Goal: Transaction & Acquisition: Purchase product/service

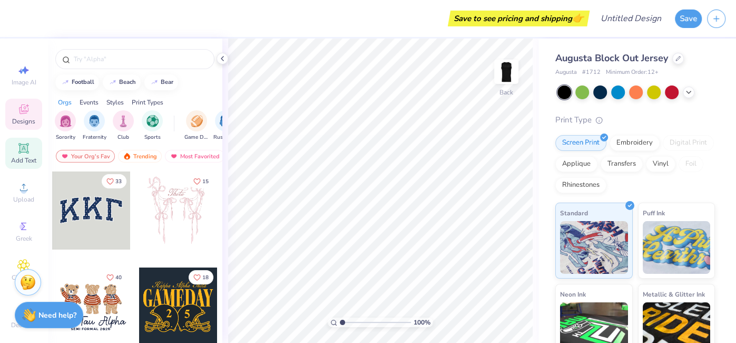
click at [13, 161] on span "Add Text" at bounding box center [23, 160] width 25 height 8
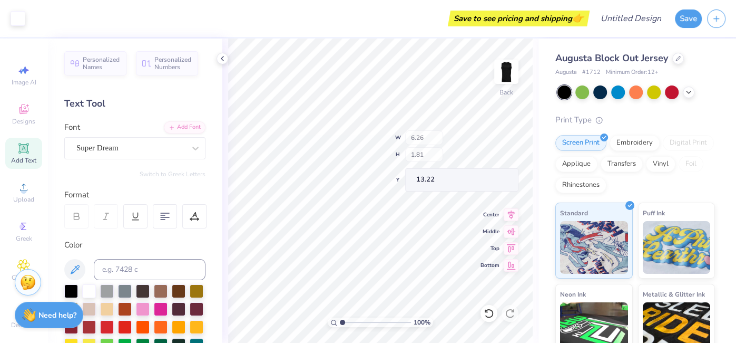
scroll to position [14, 0]
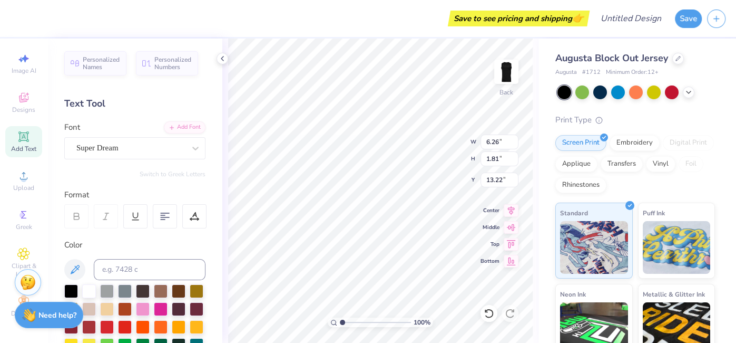
type textarea "c"
type textarea "C"
type textarea "CPP"
click at [157, 148] on div "Super Dream" at bounding box center [130, 148] width 111 height 16
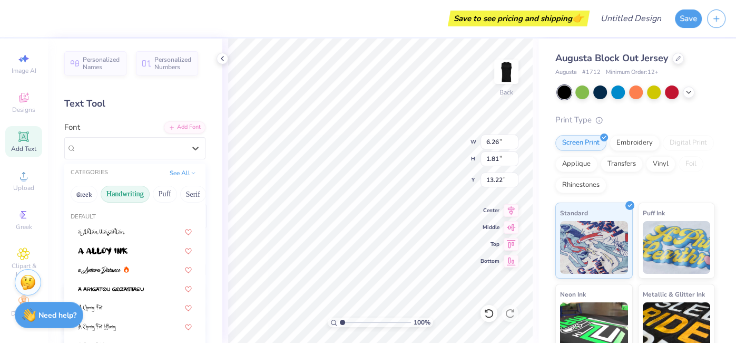
click at [129, 194] on button "Handwriting" at bounding box center [125, 194] width 49 height 17
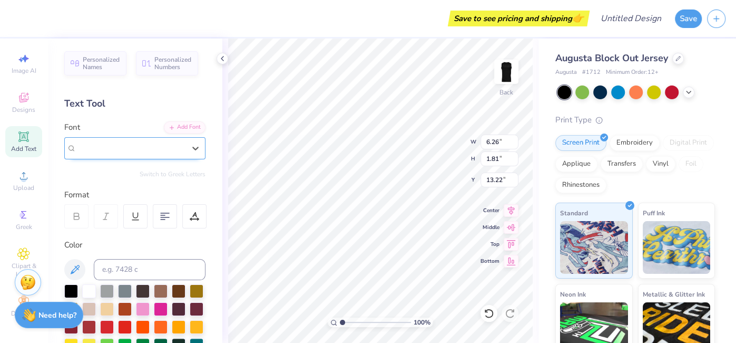
click at [171, 154] on div "Super Dream" at bounding box center [130, 148] width 111 height 16
type input "a"
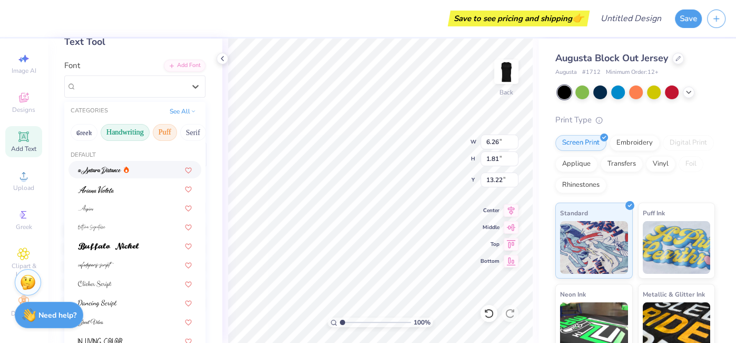
scroll to position [53, 0]
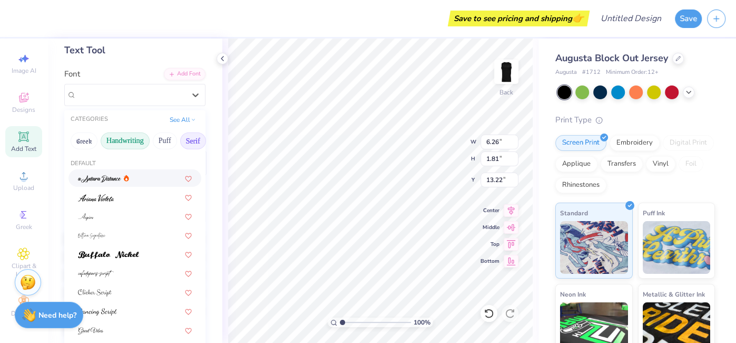
click at [194, 145] on button "Serif" at bounding box center [193, 140] width 26 height 17
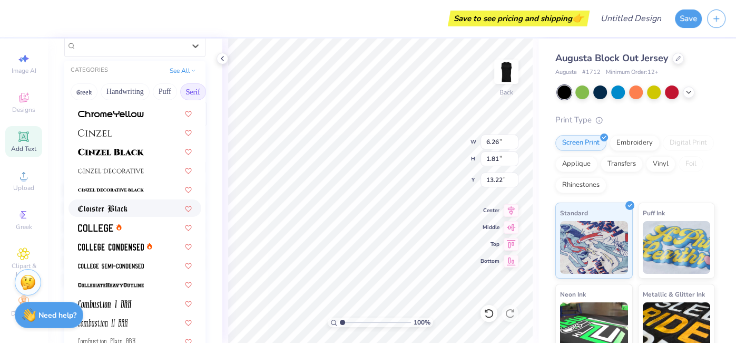
scroll to position [188, 0]
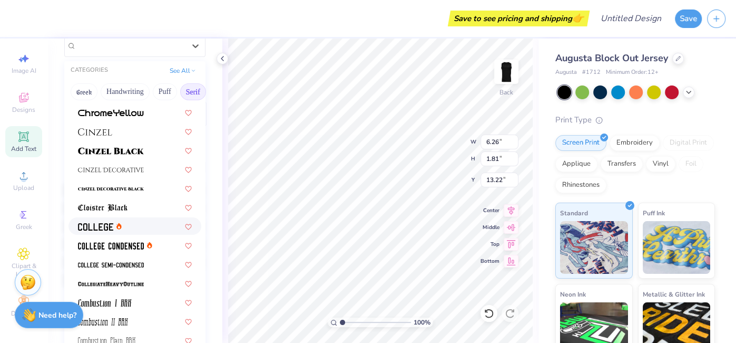
click at [132, 229] on div at bounding box center [135, 225] width 114 height 11
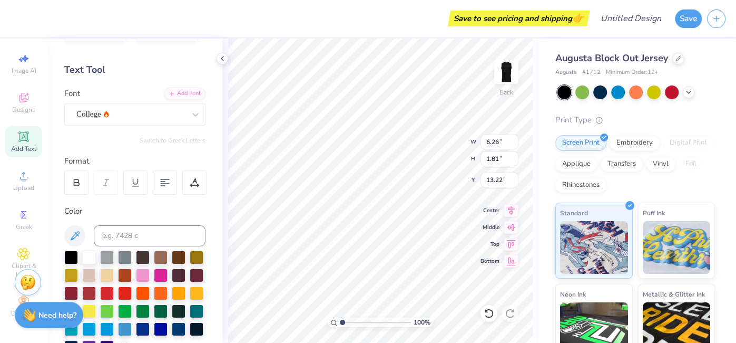
scroll to position [31, 0]
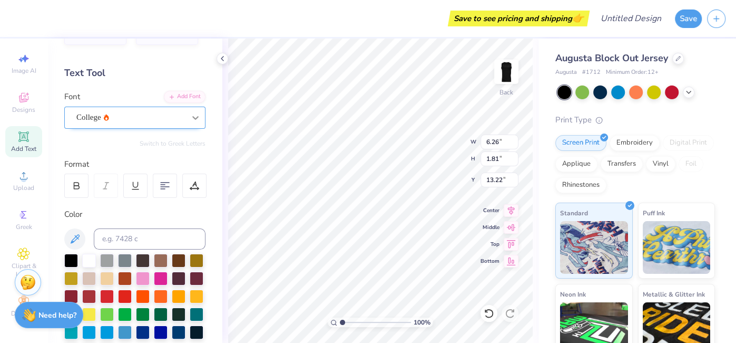
click at [188, 111] on div at bounding box center [195, 117] width 19 height 19
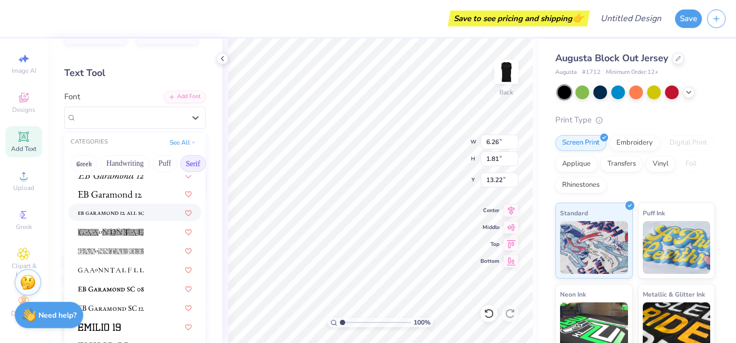
scroll to position [717, 0]
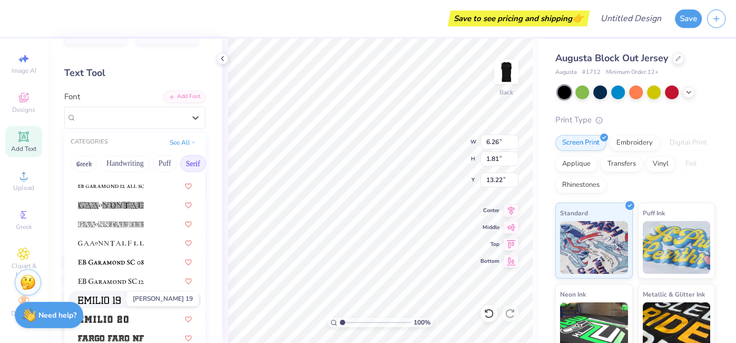
click at [120, 298] on img at bounding box center [99, 299] width 43 height 7
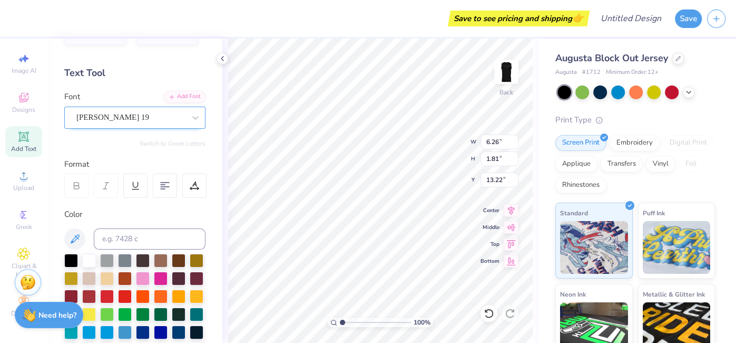
click at [167, 120] on div "[PERSON_NAME] 19" at bounding box center [130, 117] width 111 height 16
click at [167, 120] on div "[PERSON_NAME] 19" at bounding box center [130, 117] width 109 height 12
type input "source sans"
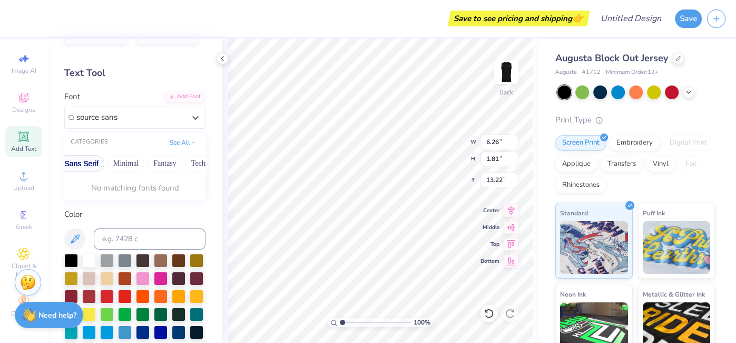
scroll to position [0, 310]
click at [187, 138] on button "See All" at bounding box center [183, 141] width 33 height 11
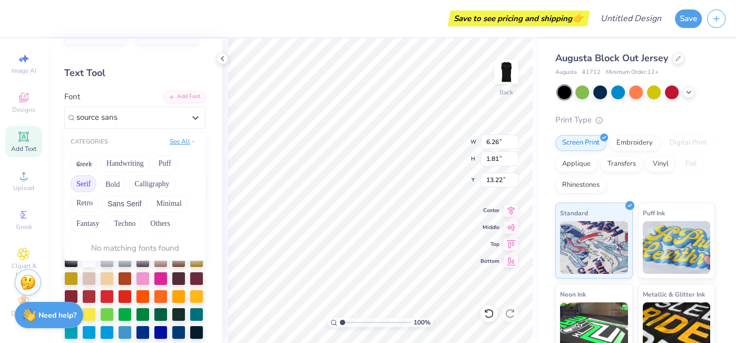
scroll to position [0, 0]
click at [119, 203] on button "Sans Serif" at bounding box center [125, 203] width 46 height 17
click at [135, 199] on button "Sans Serif" at bounding box center [125, 203] width 46 height 17
click at [167, 120] on div "source sans" at bounding box center [130, 117] width 111 height 16
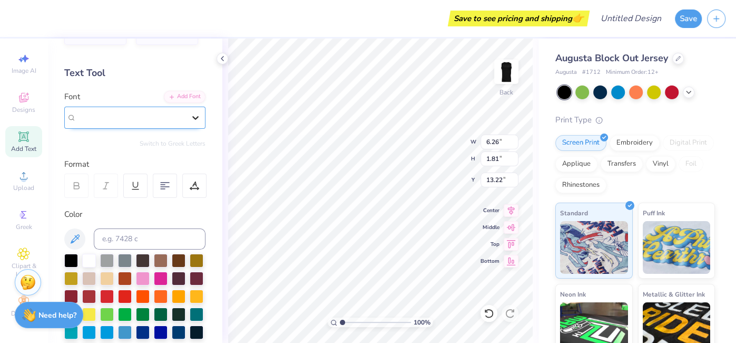
click at [197, 121] on icon at bounding box center [195, 117] width 11 height 11
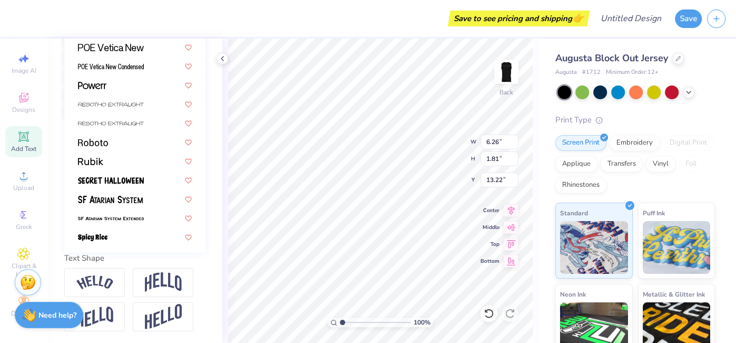
scroll to position [929, 0]
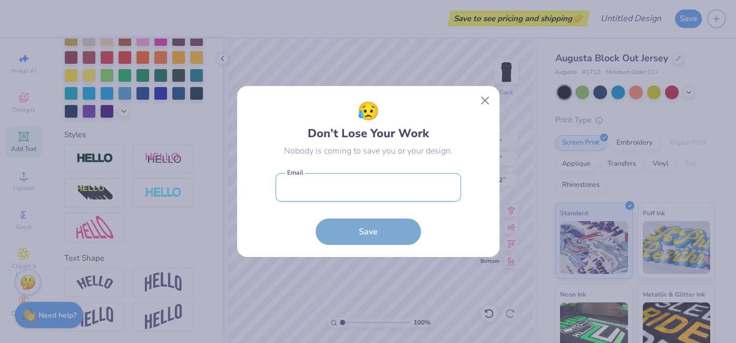
click at [415, 189] on input "email" at bounding box center [369, 187] width 186 height 29
type input "cos"
type input "5.66"
type input "2.37"
type input "12.94"
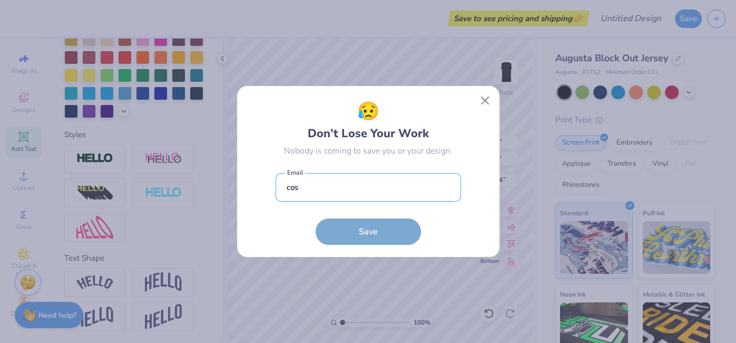
type input "[EMAIL_ADDRESS][DOMAIN_NAME]"
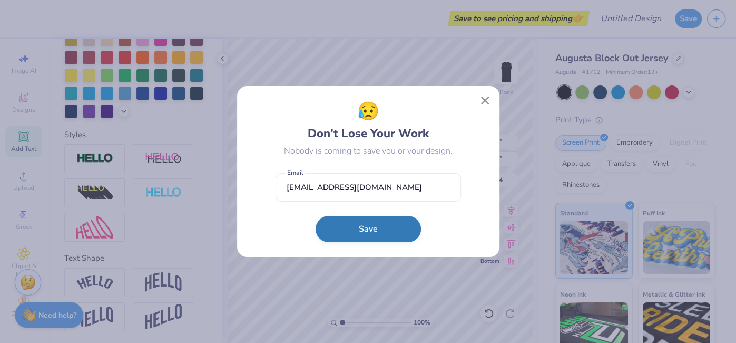
click at [371, 222] on button "Save" at bounding box center [368, 229] width 105 height 26
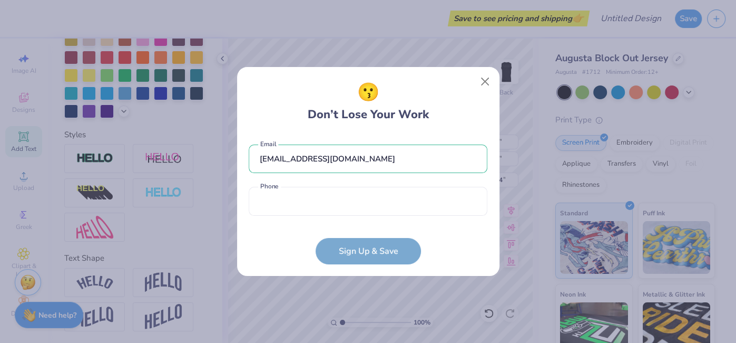
click at [275, 221] on form "[EMAIL_ADDRESS][DOMAIN_NAME] Email Phone is a required field Phone Sign Up & Sa…" at bounding box center [368, 199] width 239 height 130
click at [272, 205] on input "tel" at bounding box center [368, 201] width 239 height 29
type input "[PHONE_NUMBER]"
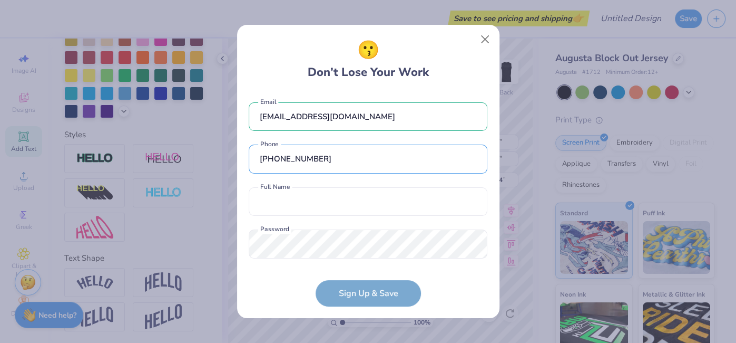
scroll to position [14, 0]
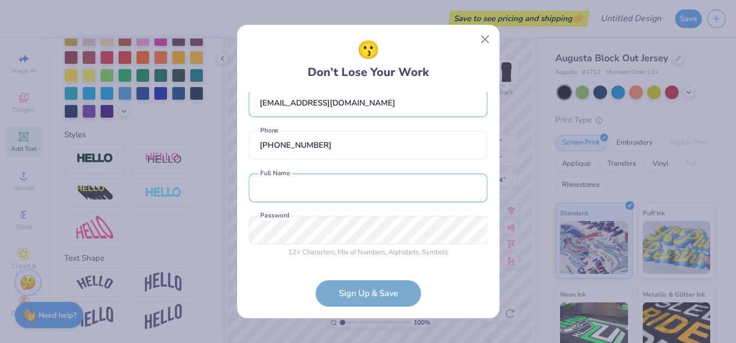
click at [364, 178] on input "text" at bounding box center [368, 187] width 239 height 29
type input "[PERSON_NAME]"
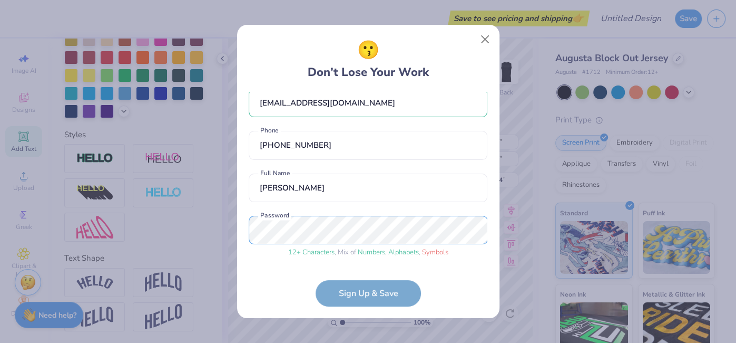
scroll to position [54, 0]
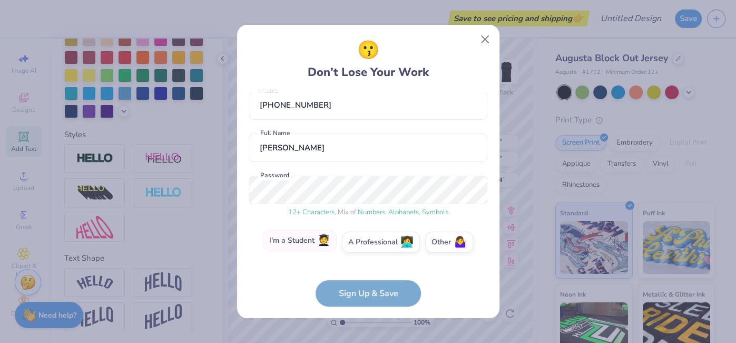
click at [320, 235] on span "🧑‍🎓" at bounding box center [323, 241] width 13 height 12
click at [365, 295] on input "I'm a Student 🧑‍🎓" at bounding box center [368, 298] width 7 height 7
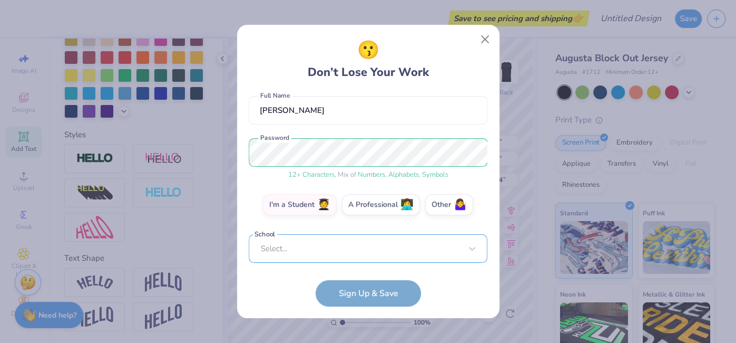
click at [355, 251] on div "Select..." at bounding box center [368, 248] width 239 height 29
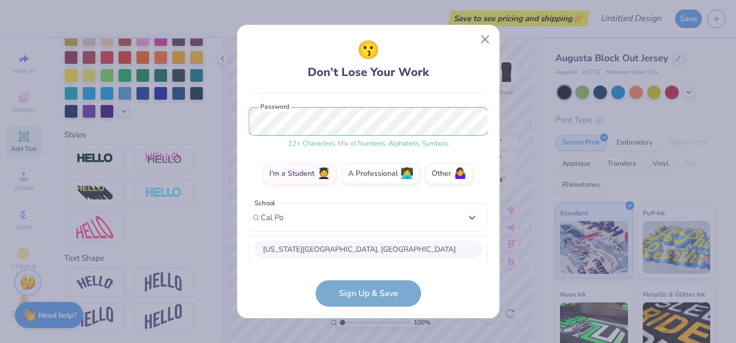
scroll to position [254, 0]
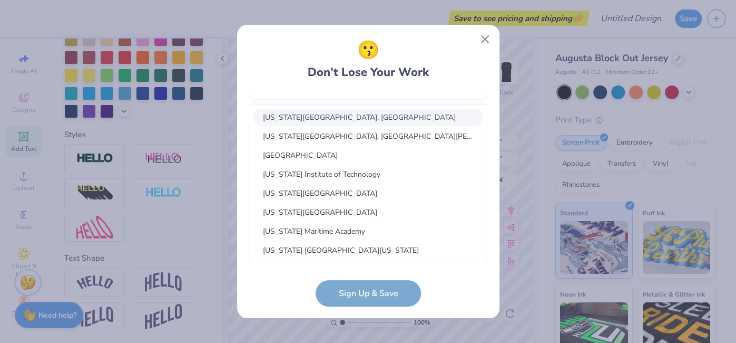
click at [409, 116] on div "[US_STATE][GEOGRAPHIC_DATA], [GEOGRAPHIC_DATA]" at bounding box center [368, 117] width 229 height 17
type input "Cal Po"
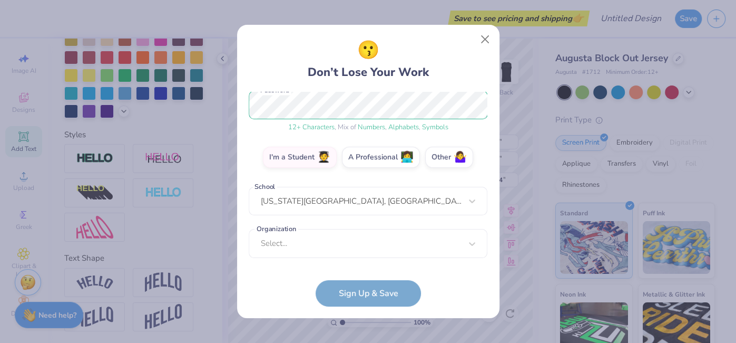
scroll to position [139, 0]
click at [309, 240] on div "Select..." at bounding box center [368, 243] width 239 height 29
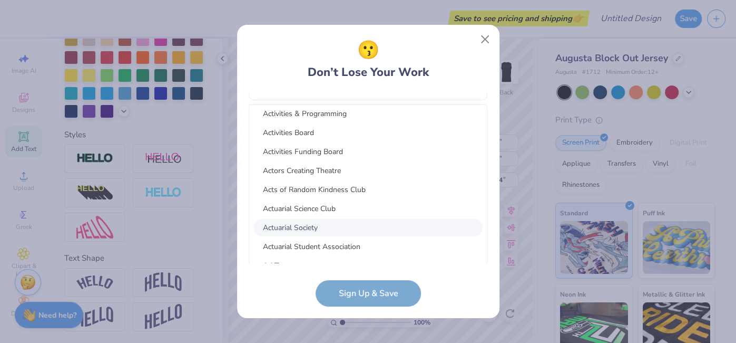
scroll to position [0, 0]
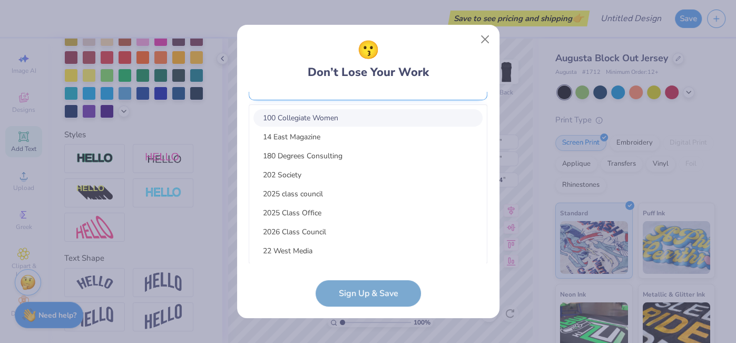
click at [360, 94] on div "[EMAIL_ADDRESS][DOMAIN_NAME] Email [PHONE_NUMBER] Phone [PERSON_NAME] Full Name…" at bounding box center [368, 177] width 239 height 171
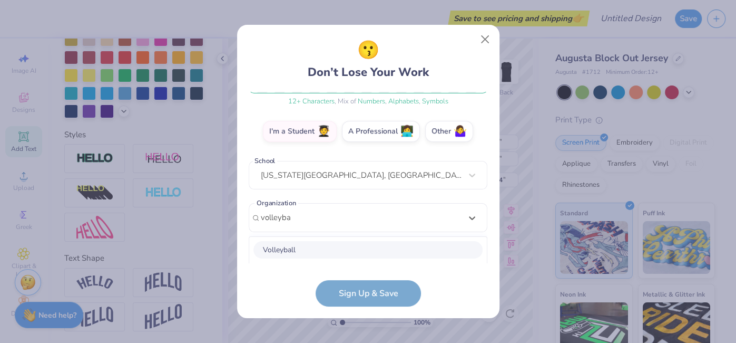
scroll to position [296, 0]
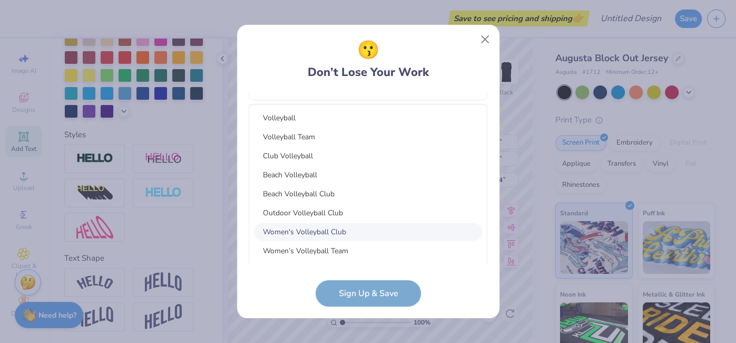
click at [333, 233] on div "Women's Volleyball Club" at bounding box center [368, 231] width 229 height 17
type input "volleyba"
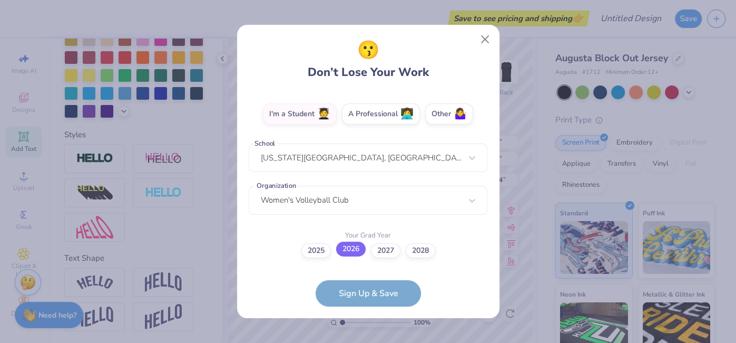
click at [348, 254] on label "2026" at bounding box center [351, 248] width 30 height 15
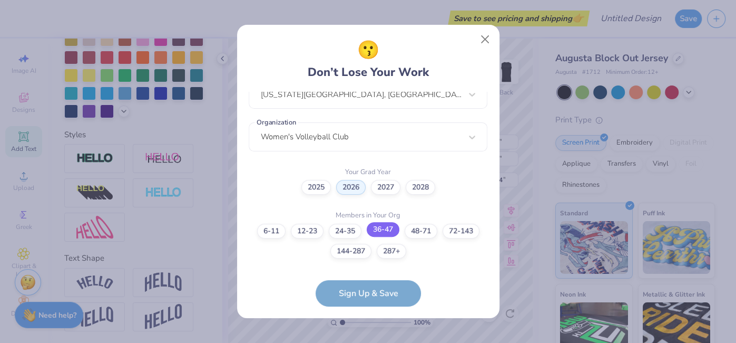
click at [374, 232] on label "36-47" at bounding box center [383, 229] width 33 height 15
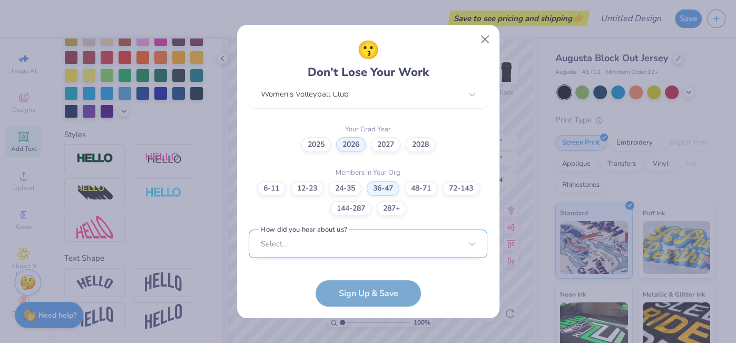
click at [363, 237] on div "Select..." at bounding box center [368, 243] width 239 height 29
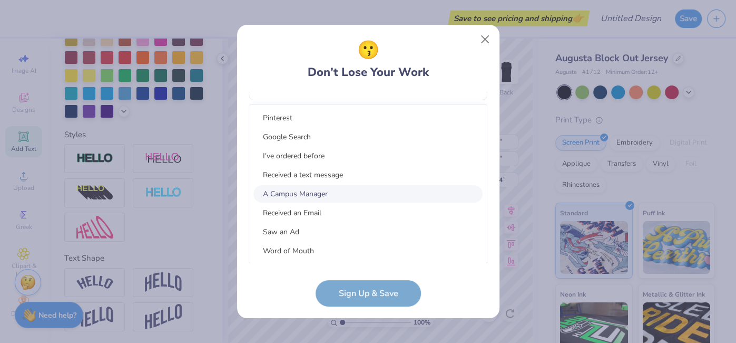
click at [363, 191] on div "A Campus Manager" at bounding box center [368, 193] width 229 height 17
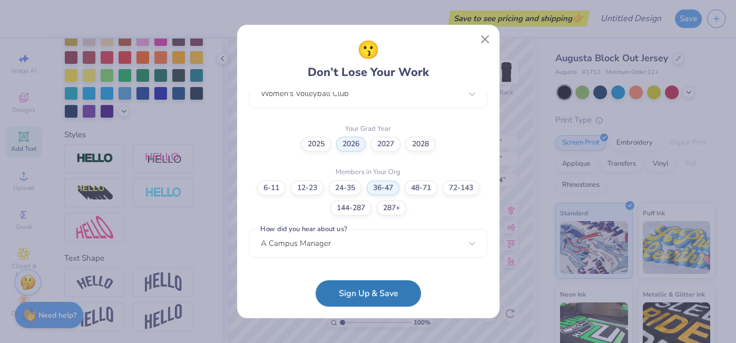
scroll to position [288, 0]
click at [365, 290] on button "Sign Up & Save" at bounding box center [368, 290] width 105 height 26
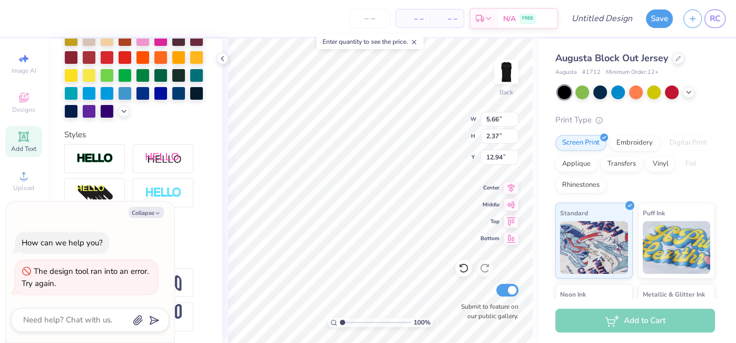
scroll to position [0, 0]
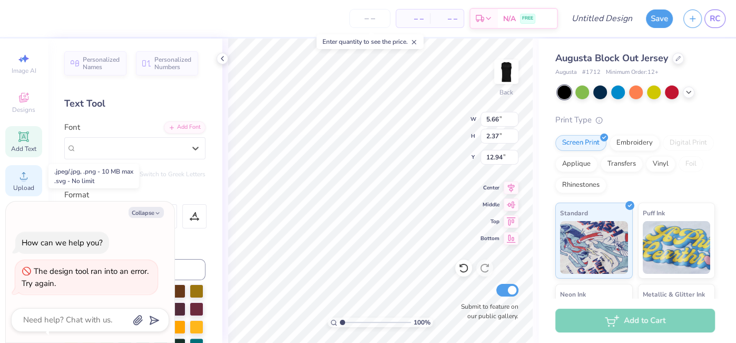
click at [17, 184] on span "Upload" at bounding box center [23, 187] width 21 height 8
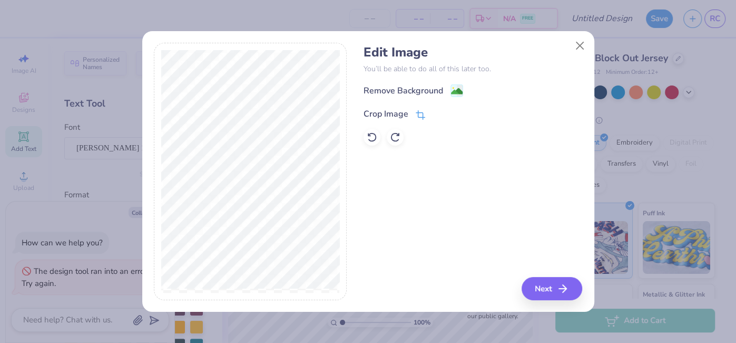
click at [424, 114] on icon at bounding box center [420, 114] width 9 height 9
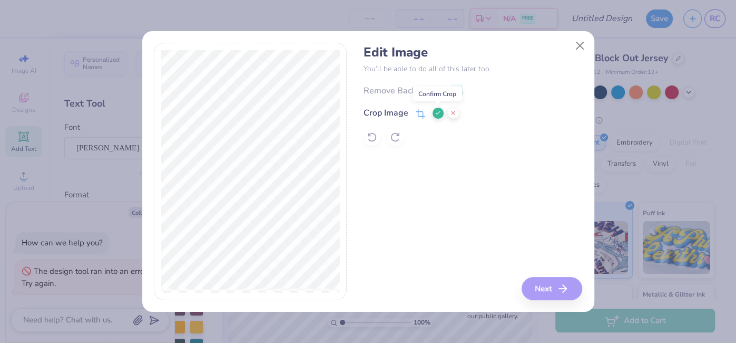
click at [441, 115] on button at bounding box center [438, 113] width 11 height 11
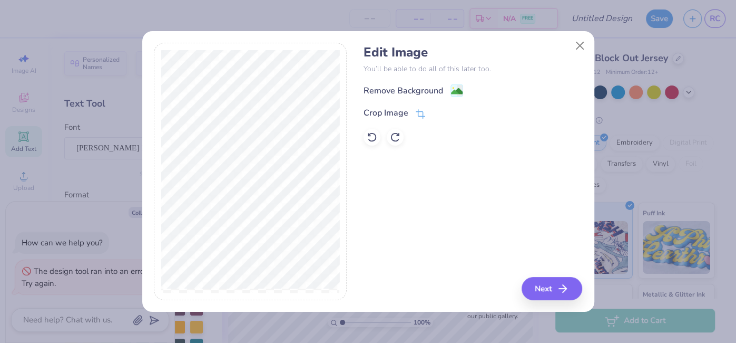
click at [451, 98] on div "Remove Background Crop Image" at bounding box center [473, 115] width 219 height 62
click at [455, 91] on image at bounding box center [457, 92] width 12 height 12
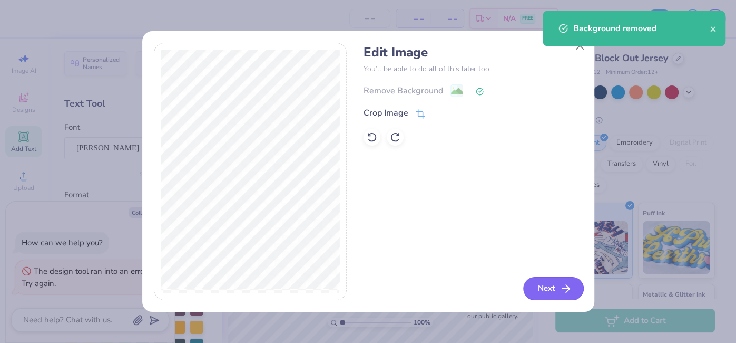
click at [573, 290] on button "Next" at bounding box center [553, 288] width 61 height 23
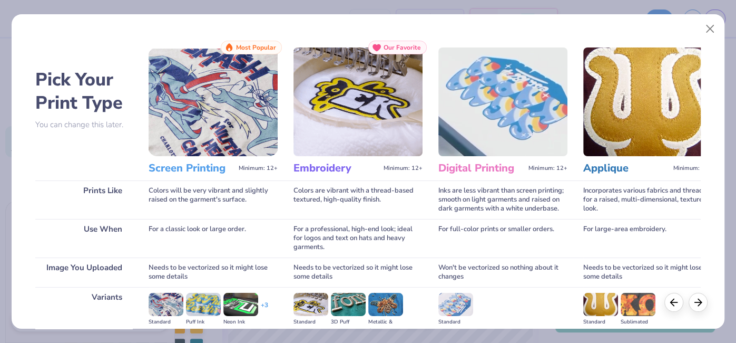
scroll to position [106, 0]
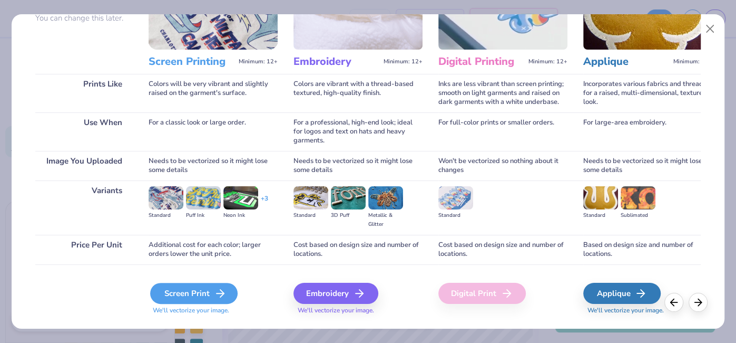
click at [181, 293] on div "Screen Print" at bounding box center [193, 292] width 87 height 21
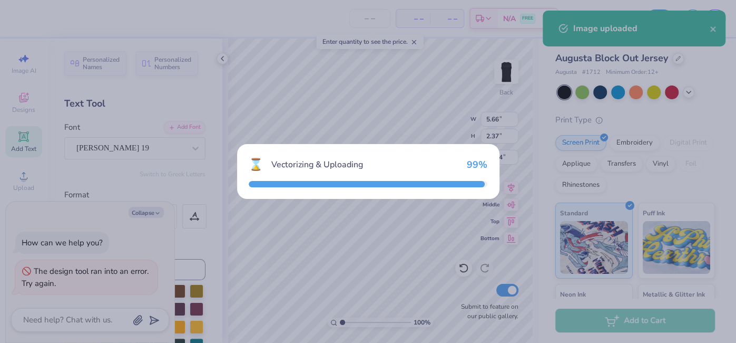
type textarea "x"
type input "4.77"
type input "2.59"
type input "12.83"
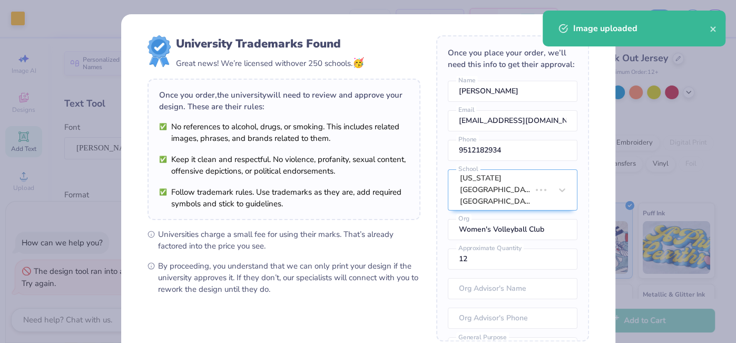
type textarea "x"
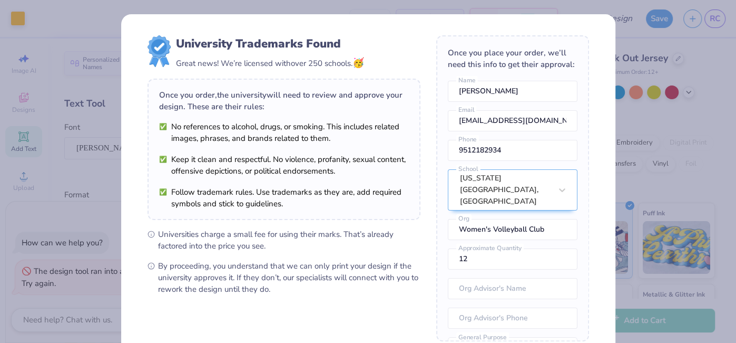
click at [383, 144] on body "Art colors – – Per Item – – Total Est. Delivery N/A FREE Design Title Save RC I…" at bounding box center [368, 171] width 736 height 343
type input "5.12"
type textarea "x"
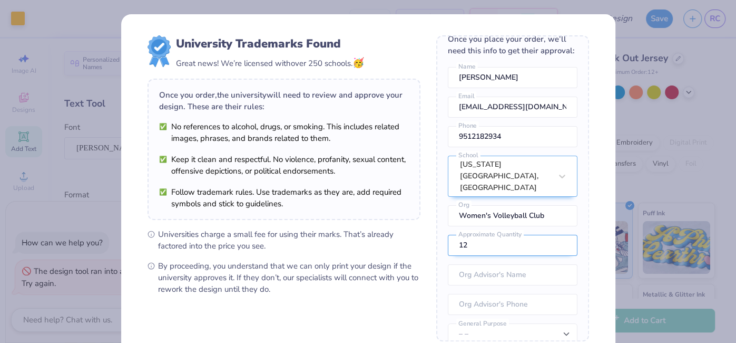
scroll to position [0, 0]
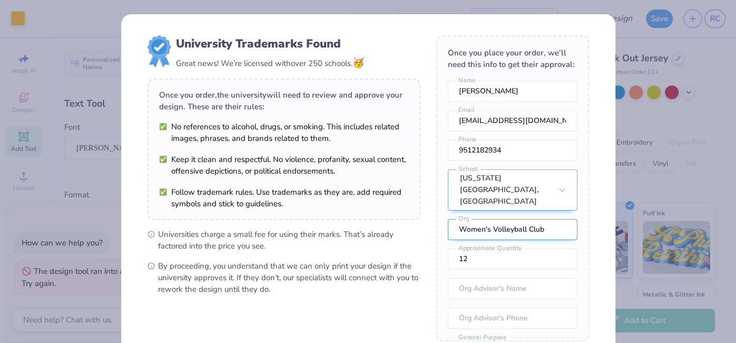
click at [491, 227] on input "Women's Volleyball Club" at bounding box center [513, 229] width 130 height 21
type input "Volleyball Club"
click at [558, 252] on input "12" at bounding box center [513, 258] width 130 height 21
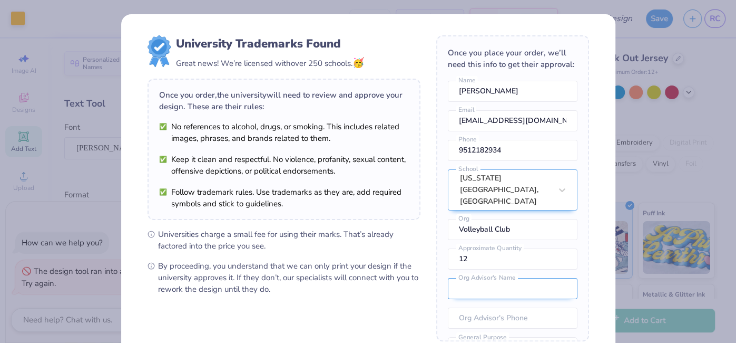
click at [513, 288] on input "text" at bounding box center [513, 288] width 130 height 21
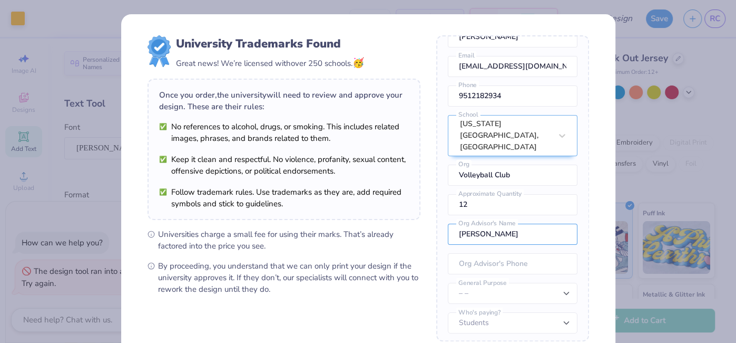
scroll to position [54, 0]
type input "[PERSON_NAME]"
click at [563, 293] on select "– – Member apparel for registered Student Organization / Department / School Fu…" at bounding box center [513, 293] width 130 height 21
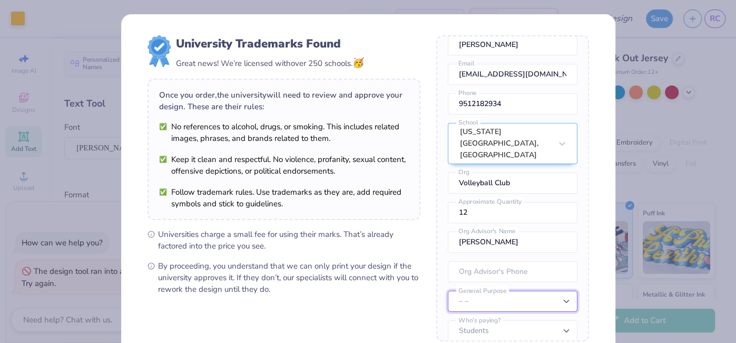
scroll to position [54, 0]
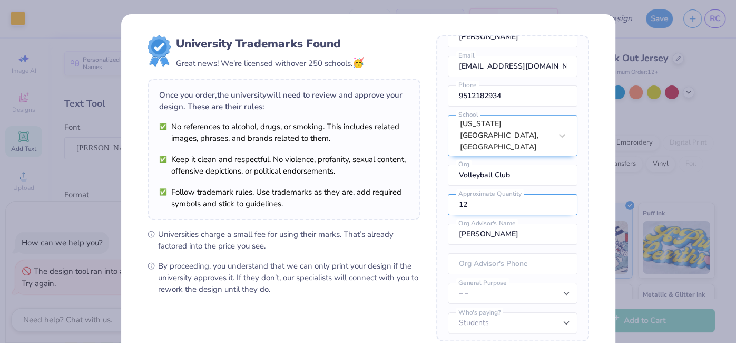
click at [492, 208] on input "12" at bounding box center [513, 204] width 130 height 21
type input "13"
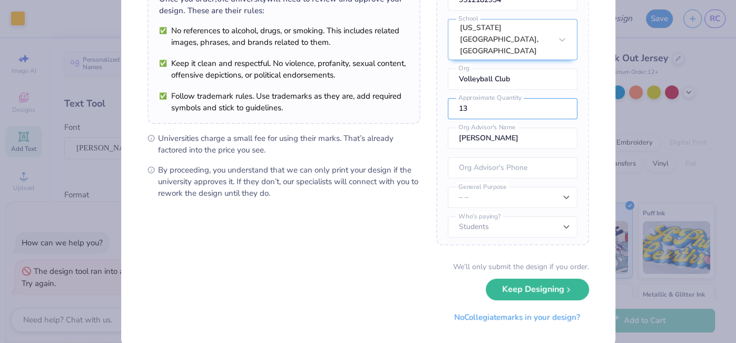
scroll to position [98, 0]
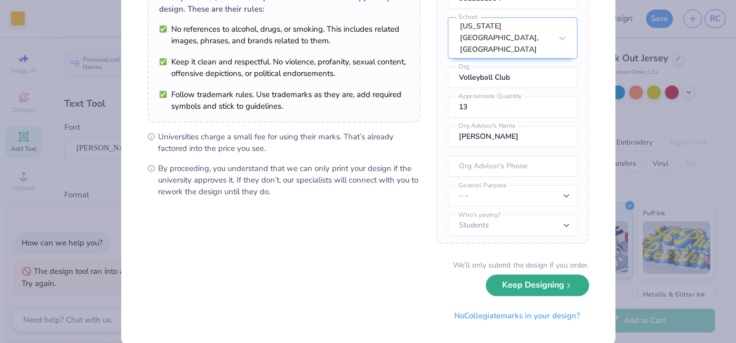
click at [561, 288] on button "Keep Designing" at bounding box center [537, 285] width 103 height 22
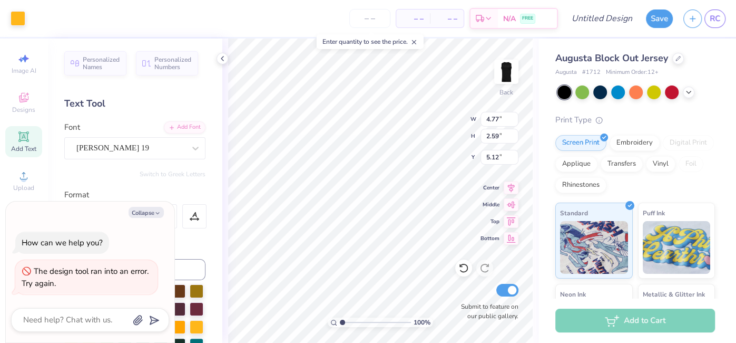
scroll to position [0, 0]
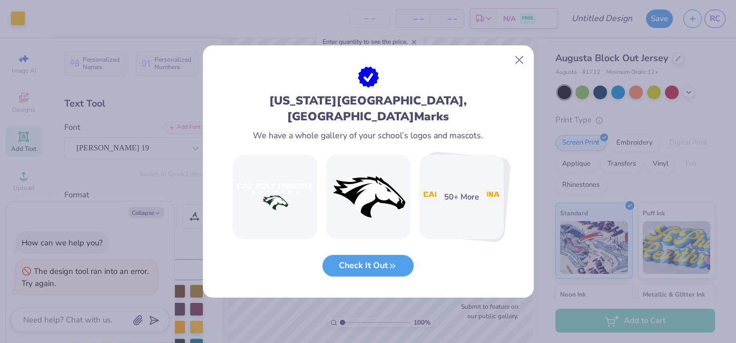
click at [366, 198] on img at bounding box center [368, 196] width 84 height 84
click at [381, 268] on button "Check It Out" at bounding box center [368, 263] width 91 height 22
type textarea "x"
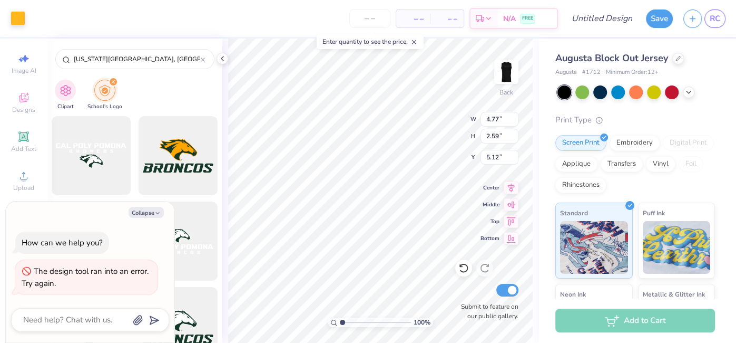
type input "5.66"
type input "2.37"
type input "12.94"
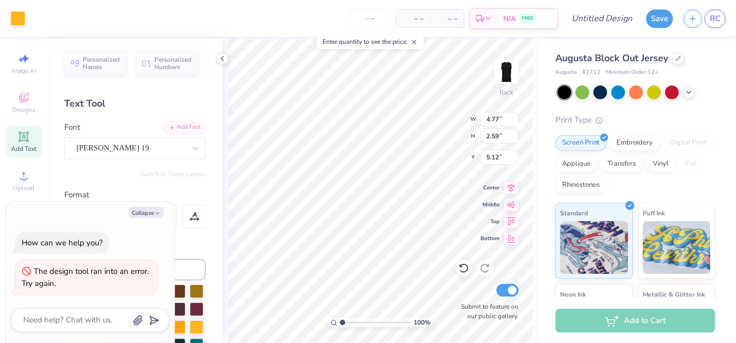
type textarea "x"
type input "5.35"
type input "2.91"
type textarea "x"
type input "5.07"
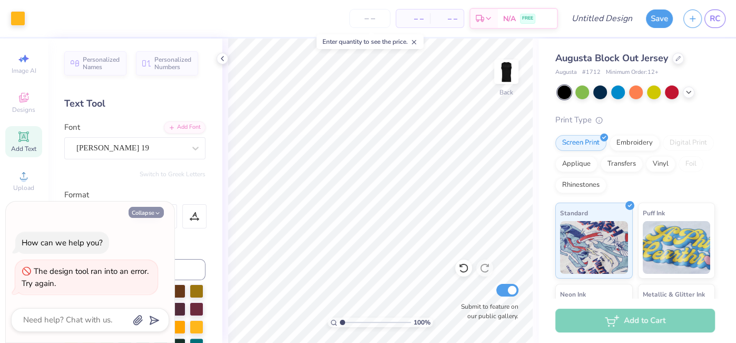
click at [150, 215] on button "Collapse" at bounding box center [146, 212] width 35 height 11
type textarea "x"
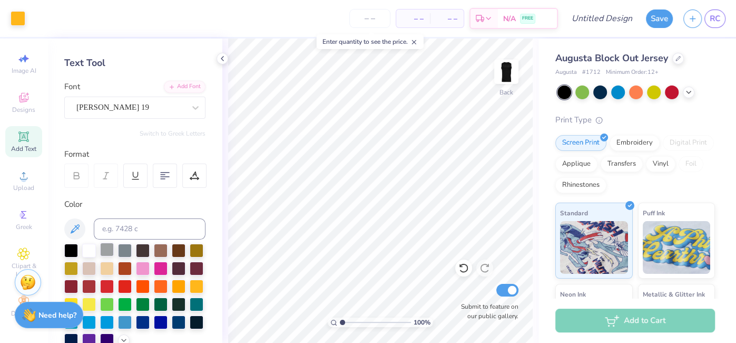
scroll to position [43, 0]
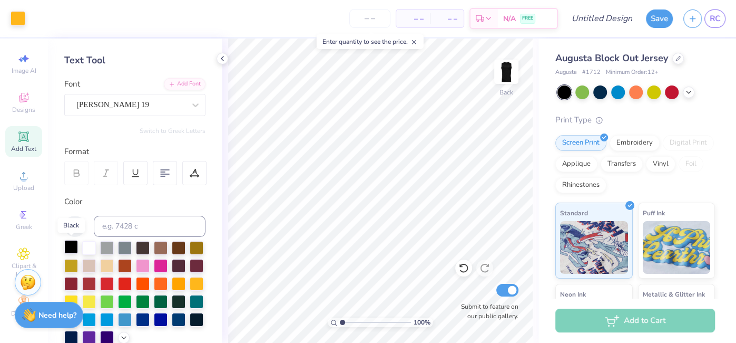
click at [70, 248] on div at bounding box center [71, 247] width 14 height 14
click at [147, 248] on div at bounding box center [143, 247] width 14 height 14
click at [221, 62] on icon at bounding box center [222, 58] width 8 height 8
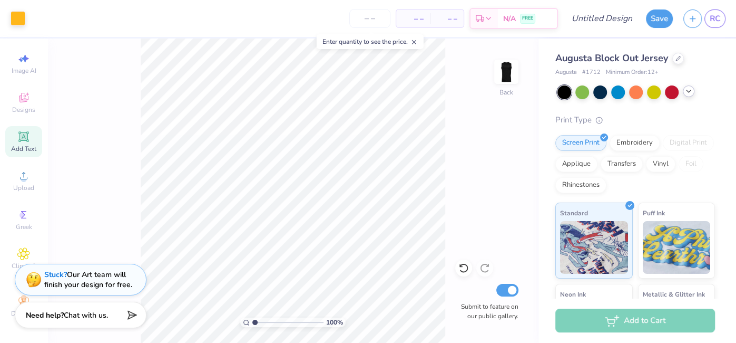
click at [688, 93] on icon at bounding box center [689, 91] width 8 height 8
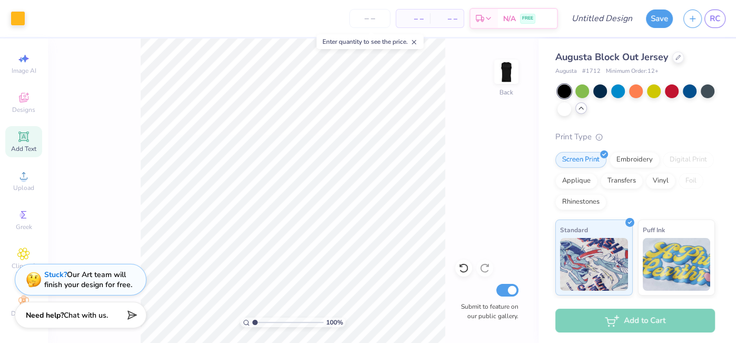
scroll to position [0, 0]
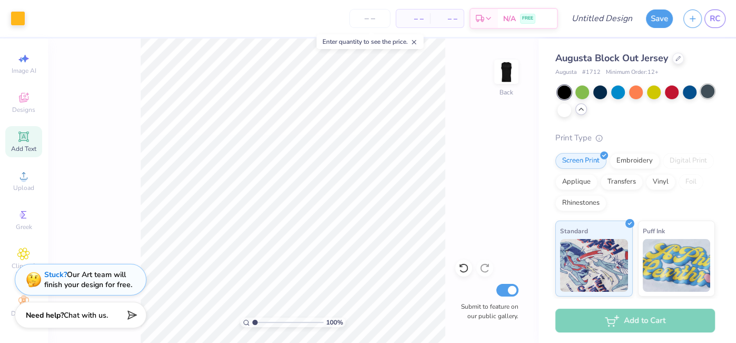
click at [711, 91] on div at bounding box center [708, 91] width 14 height 14
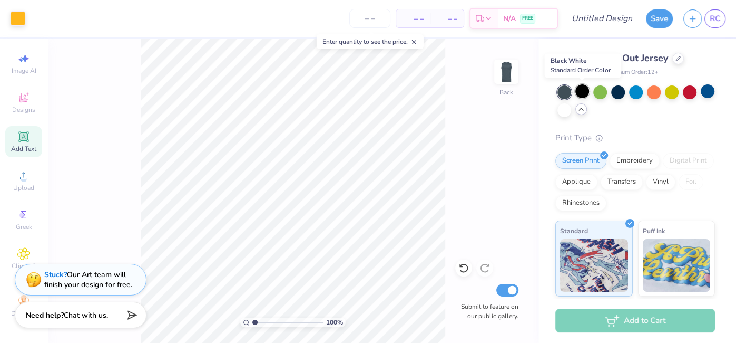
click at [577, 96] on div at bounding box center [583, 91] width 14 height 14
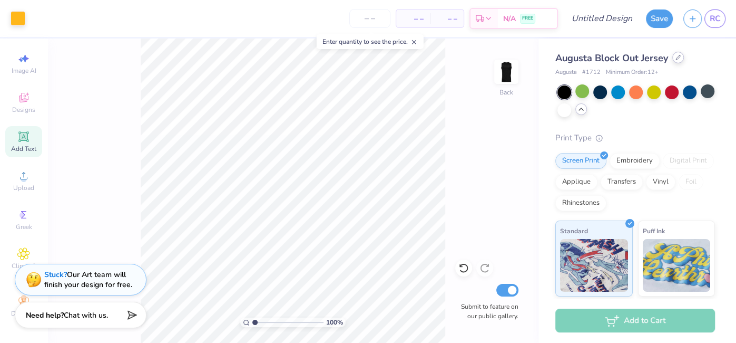
click at [679, 56] on icon at bounding box center [678, 57] width 4 height 4
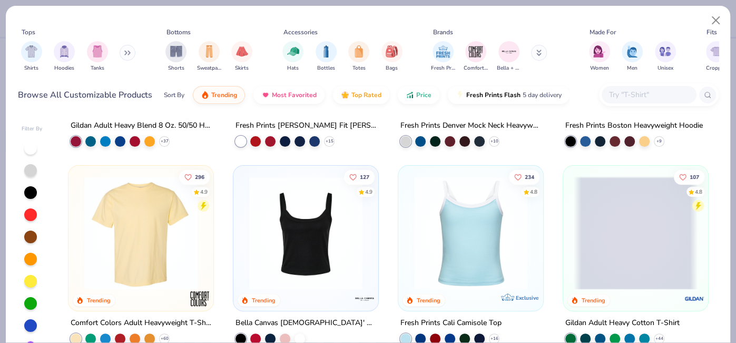
scroll to position [189, 0]
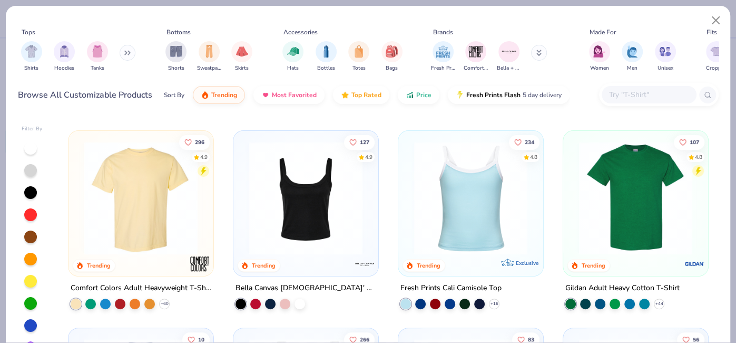
click at [121, 53] on button at bounding box center [128, 53] width 16 height 16
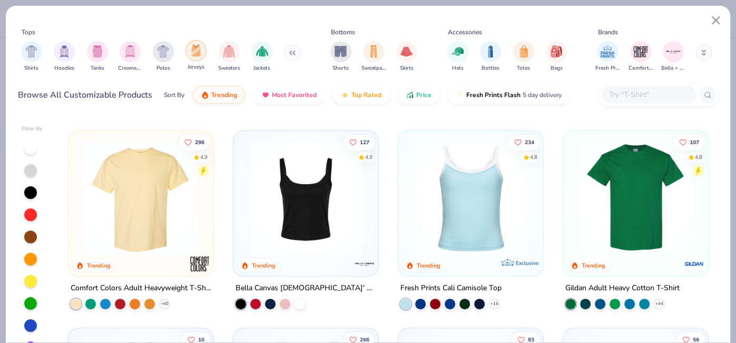
click at [188, 47] on div "filter for Jerseys" at bounding box center [196, 50] width 21 height 21
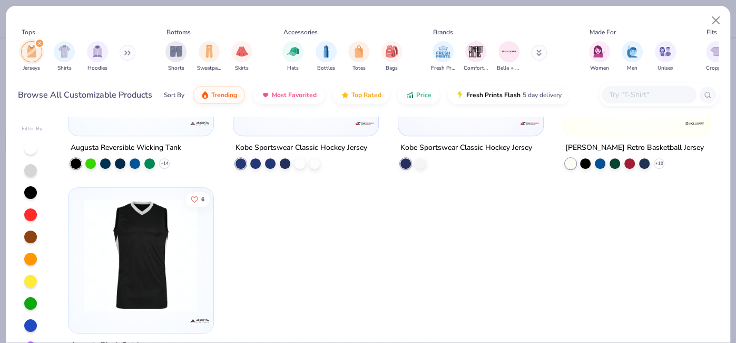
scroll to position [41, 0]
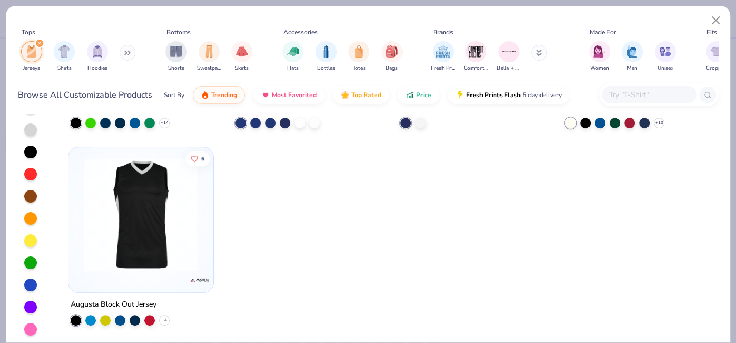
click at [33, 259] on div at bounding box center [30, 262] width 13 height 13
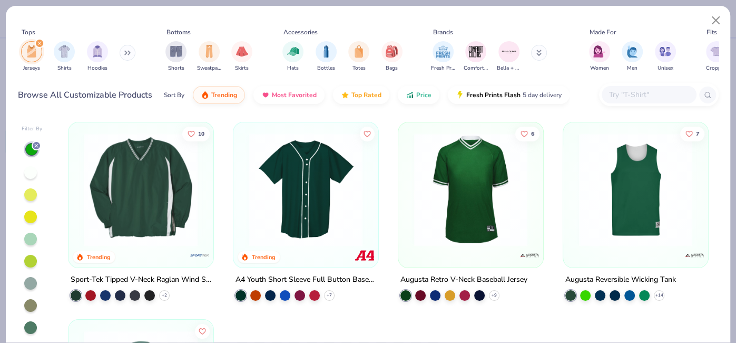
click at [651, 208] on img at bounding box center [636, 189] width 124 height 113
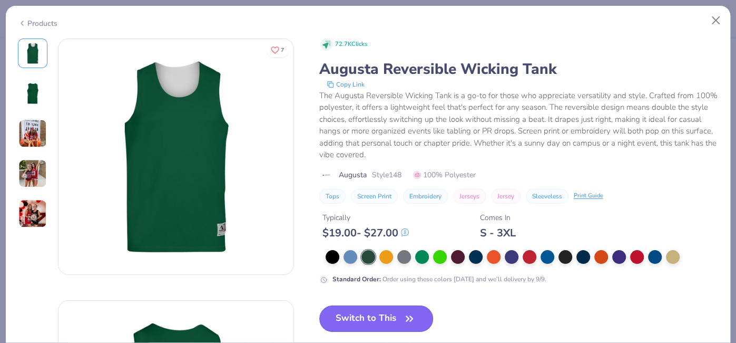
click at [375, 321] on button "Switch to This" at bounding box center [376, 318] width 114 height 26
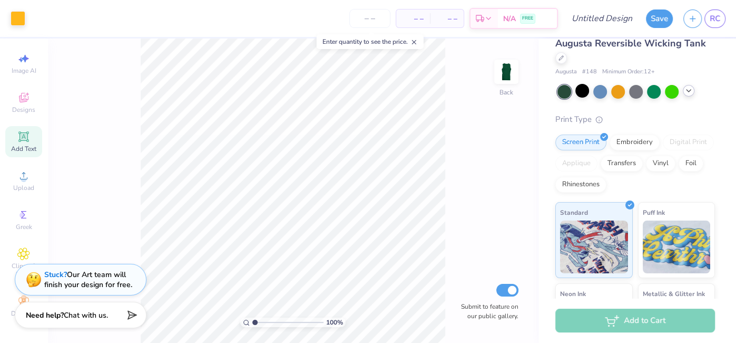
scroll to position [15, 0]
type input "3.66"
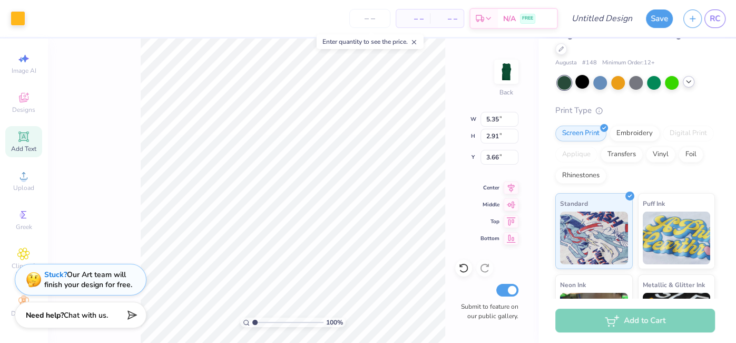
scroll to position [0, 0]
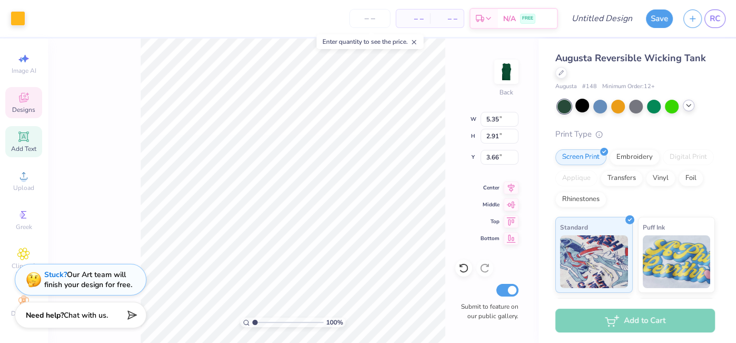
click at [25, 105] on span "Designs" at bounding box center [23, 109] width 23 height 8
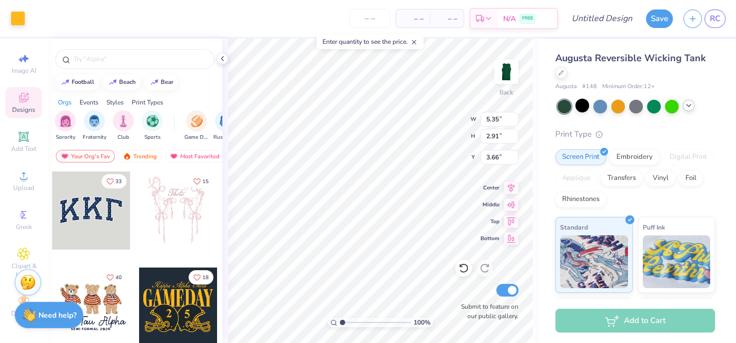
click at [33, 101] on div "Designs" at bounding box center [23, 102] width 37 height 31
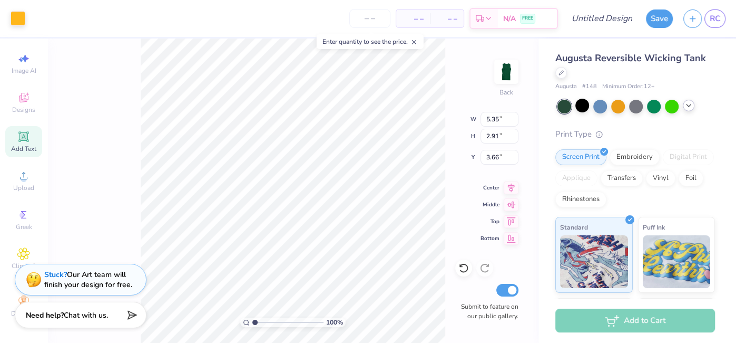
click at [31, 145] on span "Add Text" at bounding box center [23, 148] width 25 height 8
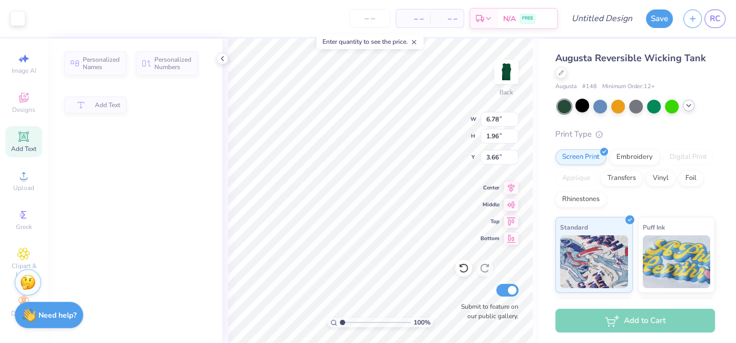
type input "6.78"
type input "1.96"
type input "8.52"
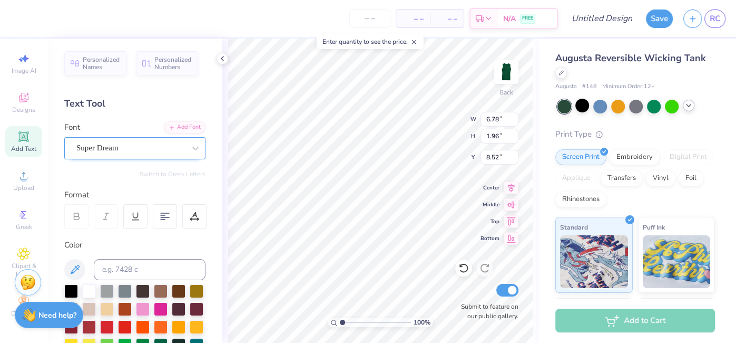
click at [180, 147] on div "Super Dream" at bounding box center [130, 148] width 111 height 16
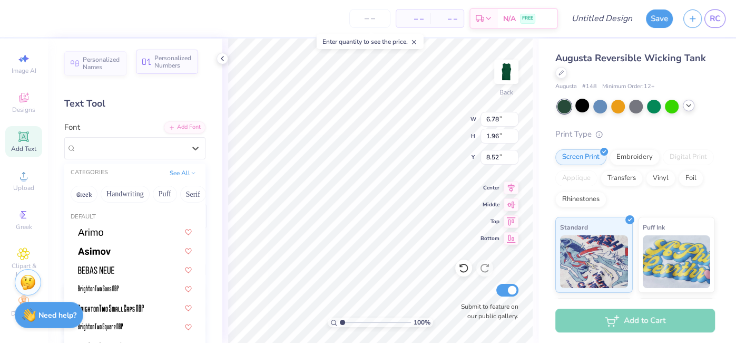
click at [183, 71] on div "Personalized Numbers" at bounding box center [167, 62] width 62 height 24
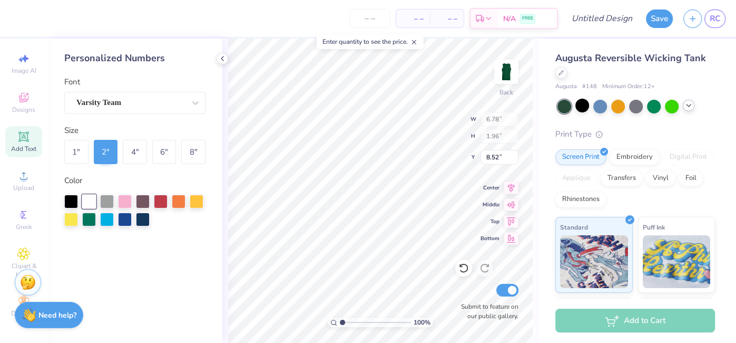
type input "2.78"
type input "2.00"
type input "8.50"
type input "6.78"
type input "1.96"
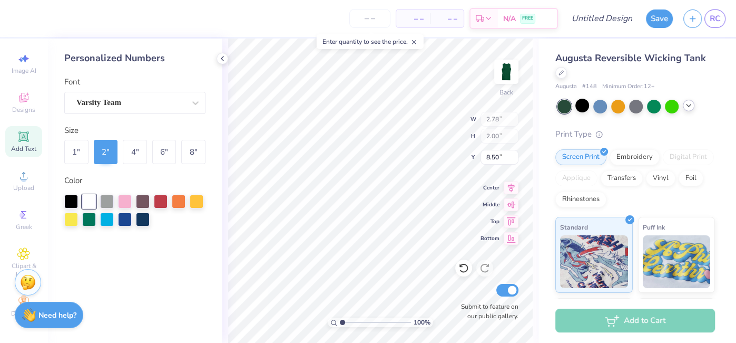
type input "8.52"
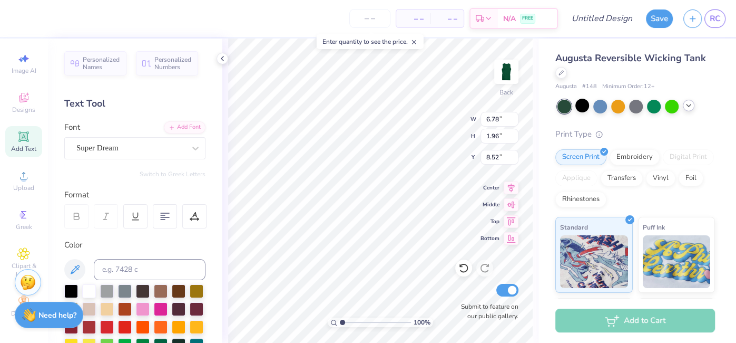
type textarea "TT"
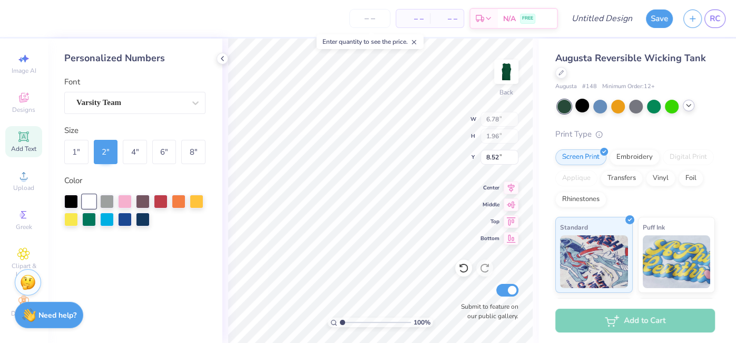
type input "2.78"
type input "2.00"
type input "8.50"
click at [135, 149] on div "4 "" at bounding box center [135, 152] width 24 height 24
type input "5.57"
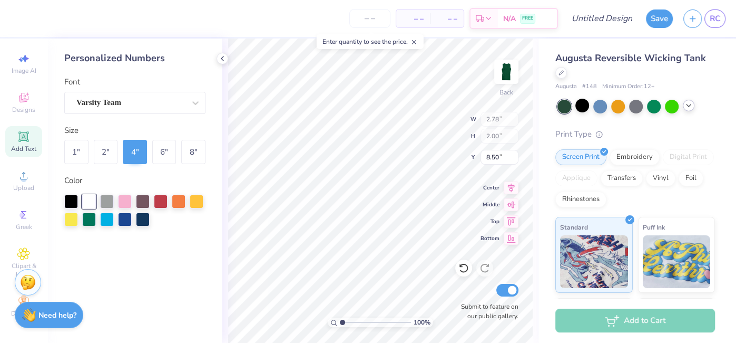
type input "4.00"
type input "8.37"
click at [152, 105] on div "Varsity Team" at bounding box center [130, 102] width 111 height 16
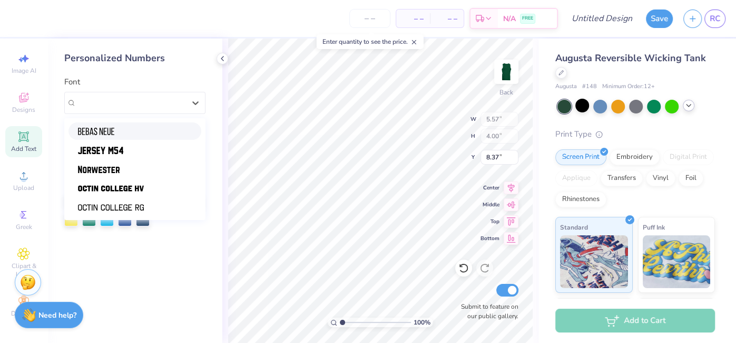
click at [142, 129] on div at bounding box center [135, 130] width 114 height 11
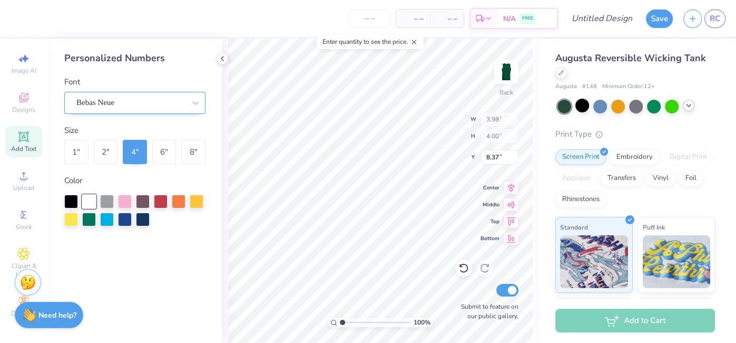
click at [150, 110] on div "Bebas Neue" at bounding box center [130, 102] width 111 height 16
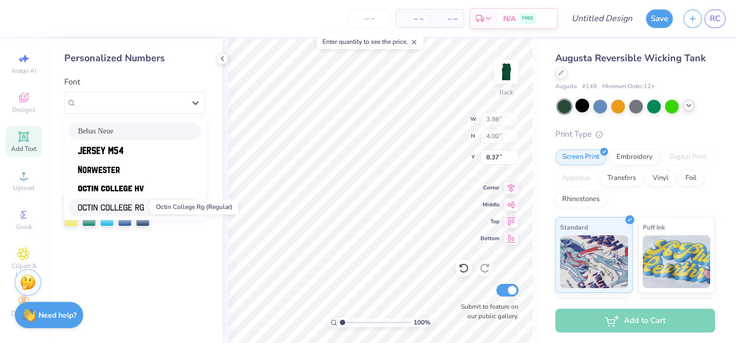
click at [139, 202] on span at bounding box center [111, 206] width 66 height 11
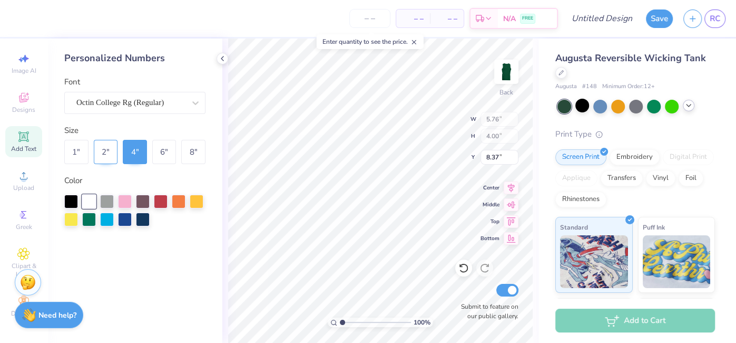
click at [109, 147] on div "2 "" at bounding box center [106, 152] width 24 height 24
type input "2.88"
type input "2.00"
type input "9.37"
click at [129, 148] on div "4 "" at bounding box center [135, 152] width 24 height 24
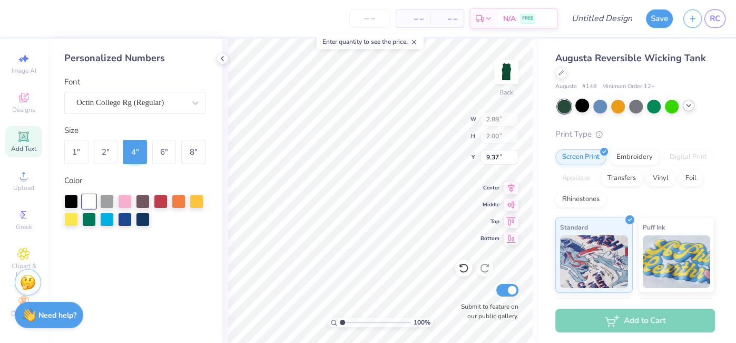
type input "5.76"
type input "4.00"
type input "8.37"
type input "5.35"
type input "2.91"
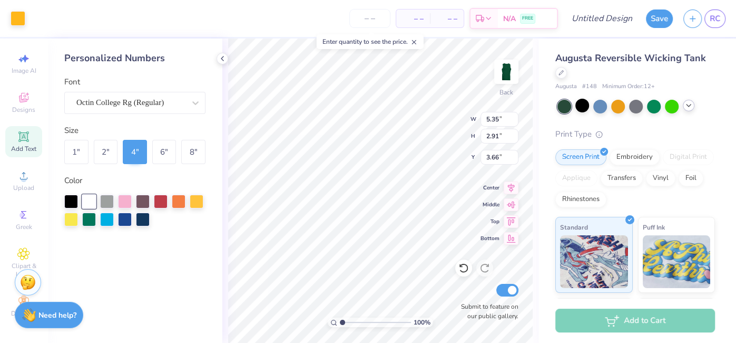
type input "3.21"
type input "5.76"
type input "4.00"
click at [203, 203] on div at bounding box center [197, 200] width 14 height 14
click at [183, 229] on div "Personalized Numbers Font Octin College Rg (Regular) Size 1 " 2 " 4 " 6 " 8 " C…" at bounding box center [134, 190] width 175 height 304
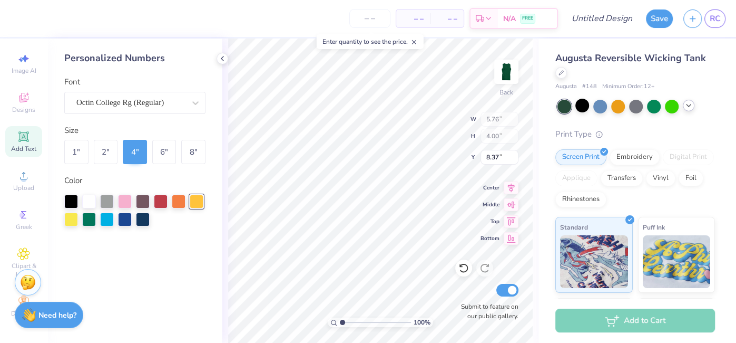
type input "7.87"
click at [105, 149] on div "2 "" at bounding box center [106, 152] width 24 height 24
type input "2.88"
type input "2.00"
type input "8.87"
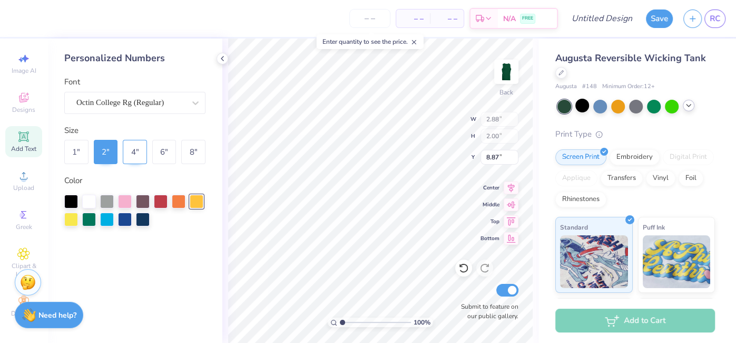
click at [132, 141] on div "4 "" at bounding box center [135, 152] width 24 height 24
type input "5.76"
type input "4.00"
type input "7.87"
type input "5.35"
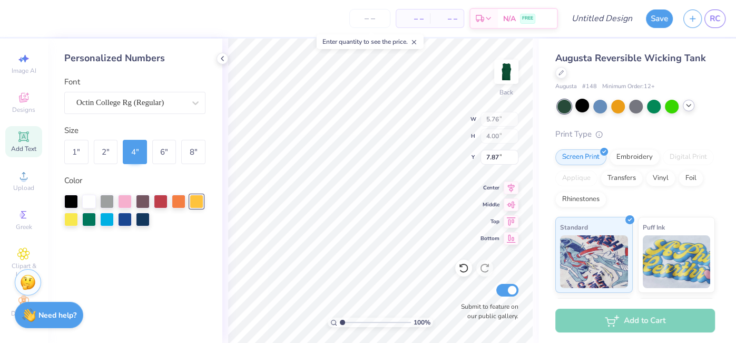
type input "2.91"
type input "3.21"
type input "5.76"
type input "4.00"
type input "7.87"
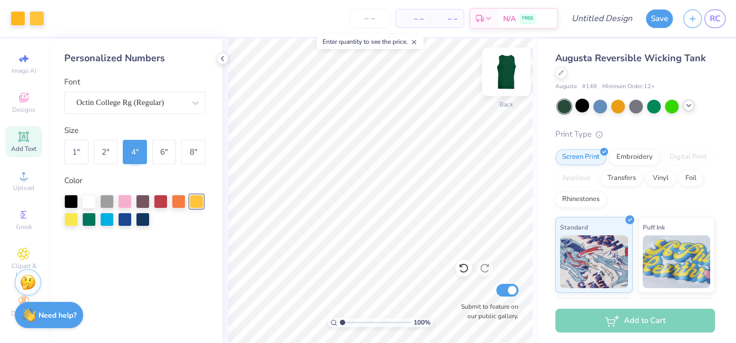
click at [507, 71] on img at bounding box center [506, 72] width 42 height 42
click at [31, 140] on div "Add Text" at bounding box center [23, 141] width 37 height 31
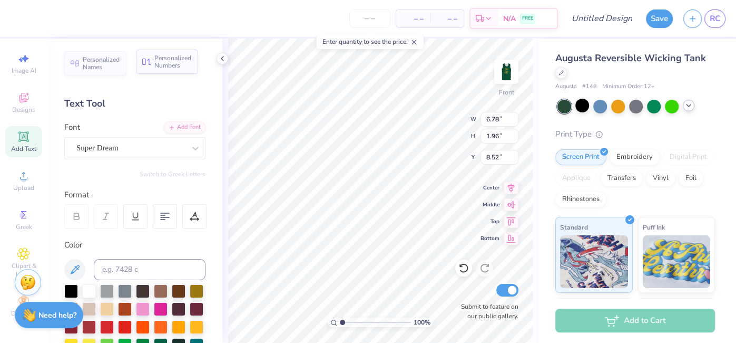
click at [164, 72] on div "Personalized Numbers" at bounding box center [167, 62] width 62 height 24
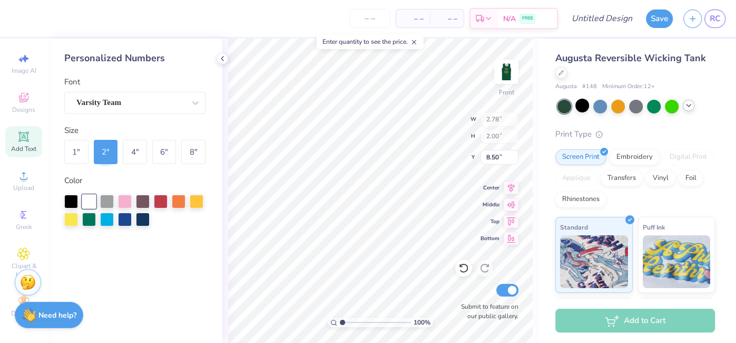
type input "2.78"
type input "2.00"
type input "8.50"
type input "6.78"
type input "1.96"
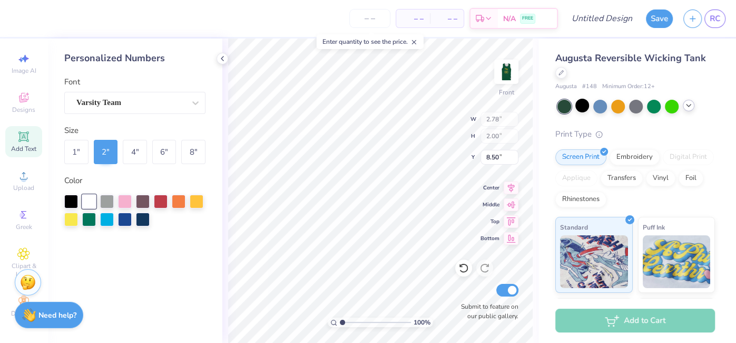
type input "8.52"
click at [135, 149] on div "4 "" at bounding box center [135, 152] width 24 height 24
type input "5.57"
type input "4.00"
click at [200, 199] on div at bounding box center [197, 200] width 14 height 14
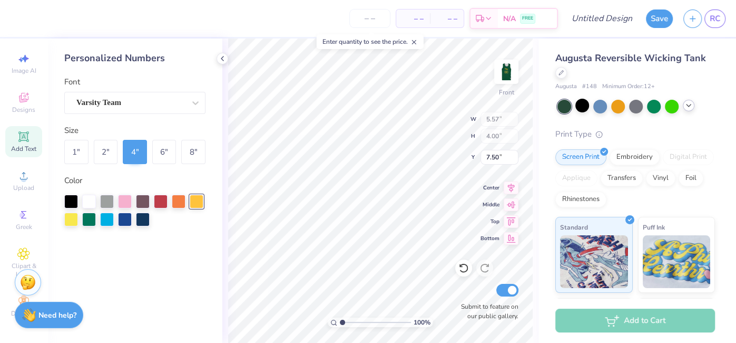
type input "9.50"
click at [511, 68] on img at bounding box center [506, 72] width 42 height 42
click at [509, 67] on img at bounding box center [506, 72] width 42 height 42
click at [183, 100] on div "Varsity Team" at bounding box center [130, 102] width 111 height 16
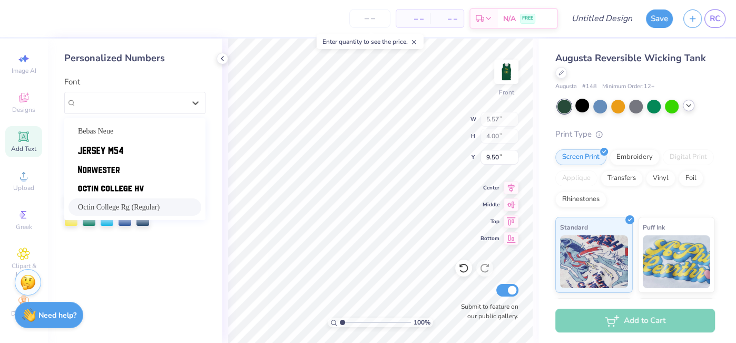
click at [136, 200] on div "Octin College Rg (Regular)" at bounding box center [135, 206] width 133 height 17
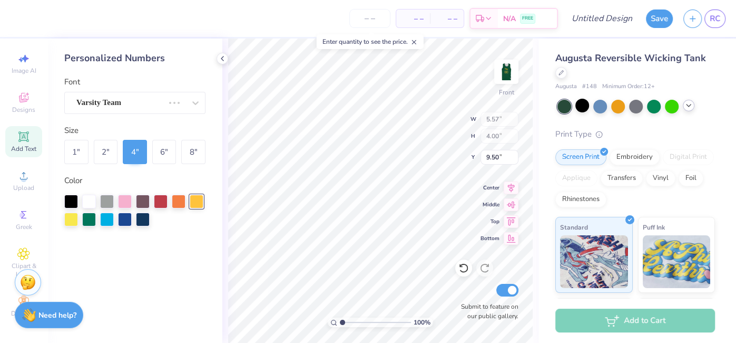
click at [136, 200] on div at bounding box center [143, 201] width 14 height 14
type input "5.76"
click at [192, 200] on div at bounding box center [197, 200] width 14 height 14
click at [221, 62] on icon at bounding box center [222, 58] width 8 height 8
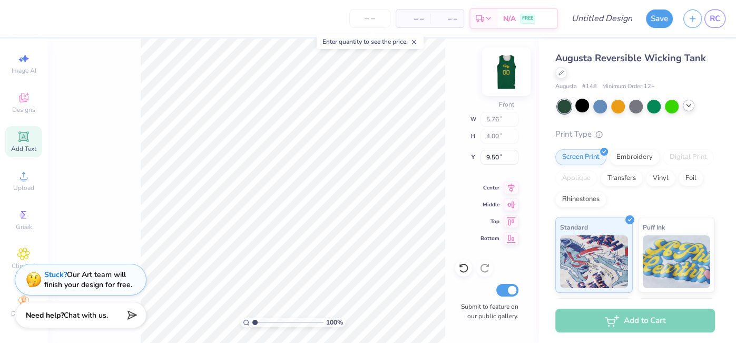
click at [510, 76] on img at bounding box center [506, 72] width 42 height 42
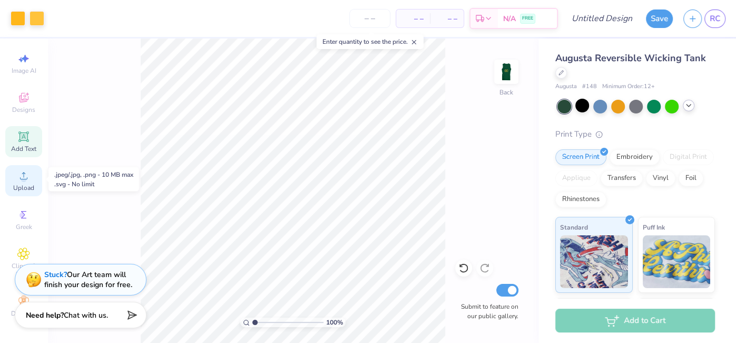
click at [17, 174] on icon at bounding box center [23, 175] width 13 height 13
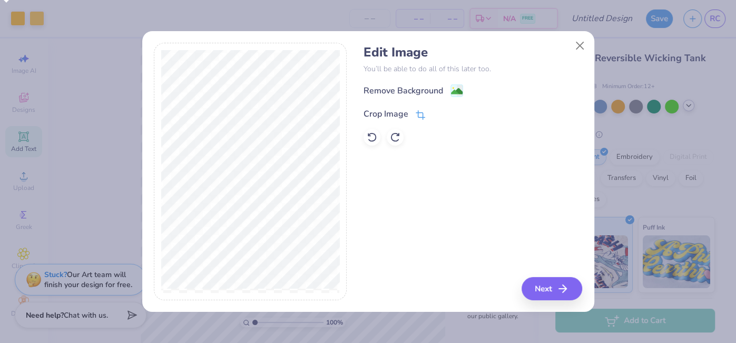
click at [419, 114] on icon at bounding box center [420, 114] width 9 height 9
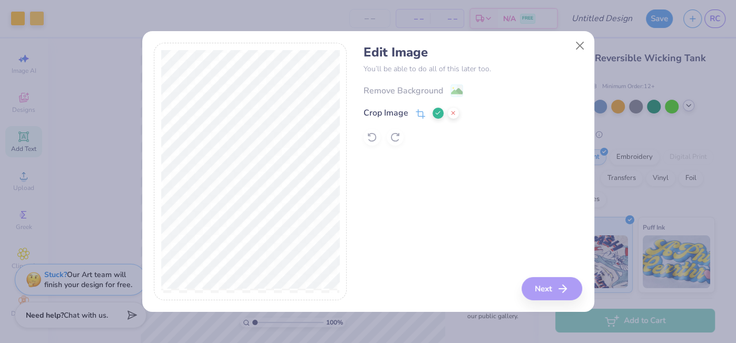
click at [441, 111] on button at bounding box center [438, 113] width 11 height 11
click at [453, 93] on image at bounding box center [457, 92] width 12 height 12
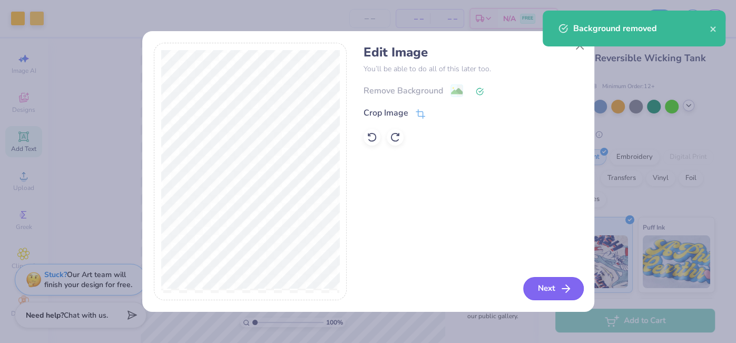
click at [568, 286] on polyline "button" at bounding box center [568, 288] width 4 height 7
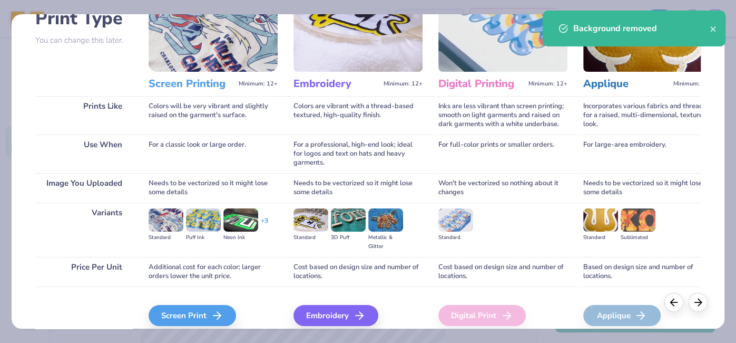
scroll to position [130, 0]
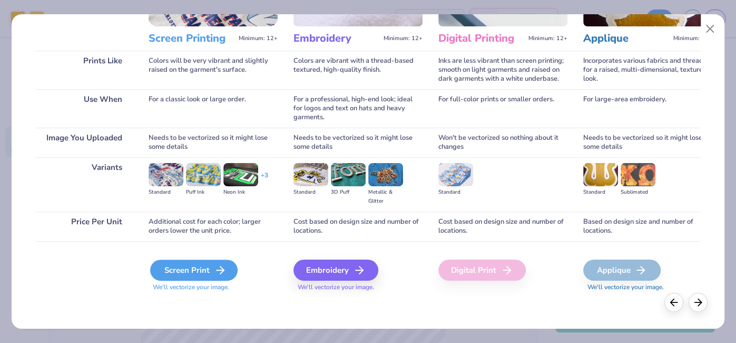
click at [180, 274] on div "Screen Print" at bounding box center [193, 269] width 87 height 21
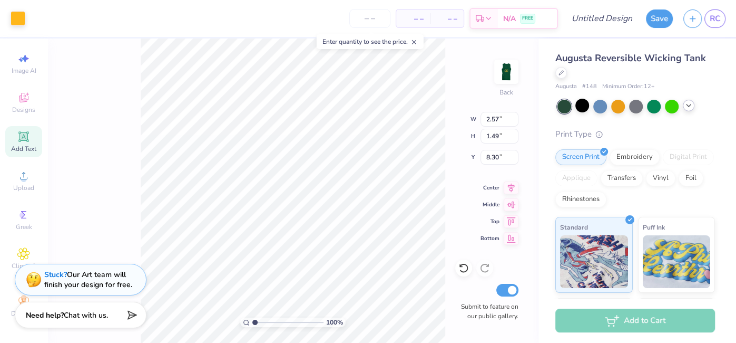
type input "2.57"
type input "1.49"
type input "0.50"
click at [563, 75] on div at bounding box center [561, 72] width 12 height 12
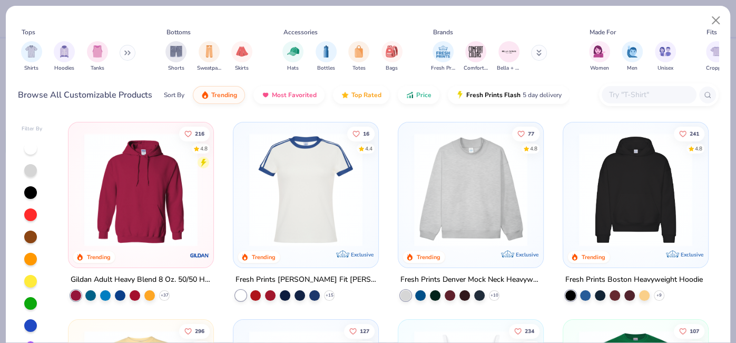
click at [120, 52] on button at bounding box center [128, 53] width 16 height 16
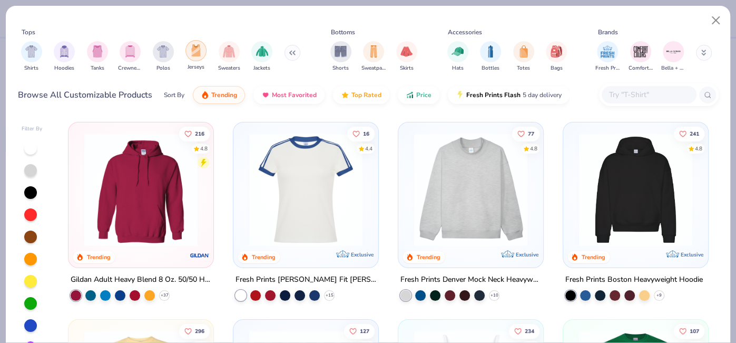
click at [202, 49] on div "filter for Jerseys" at bounding box center [196, 50] width 21 height 21
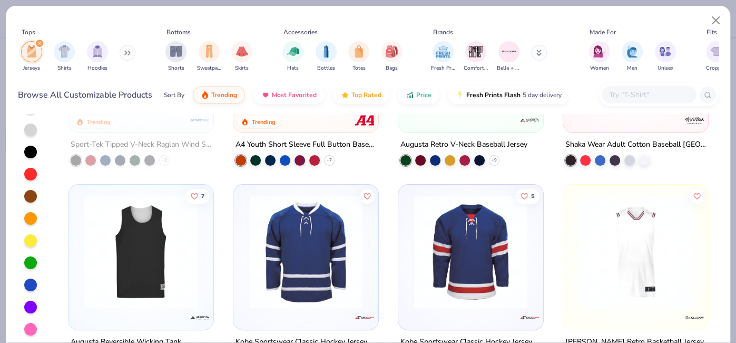
scroll to position [94, 0]
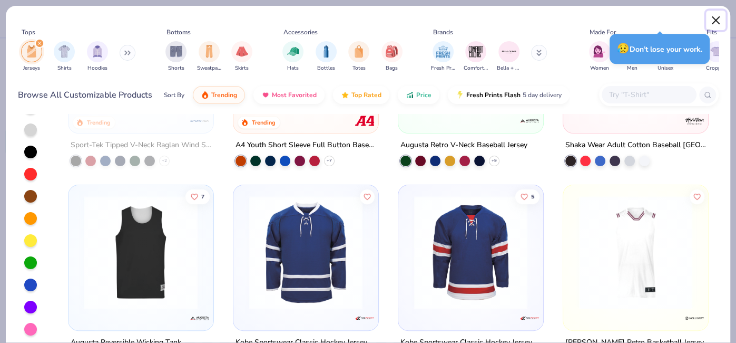
click at [715, 18] on button "Close" at bounding box center [716, 21] width 20 height 20
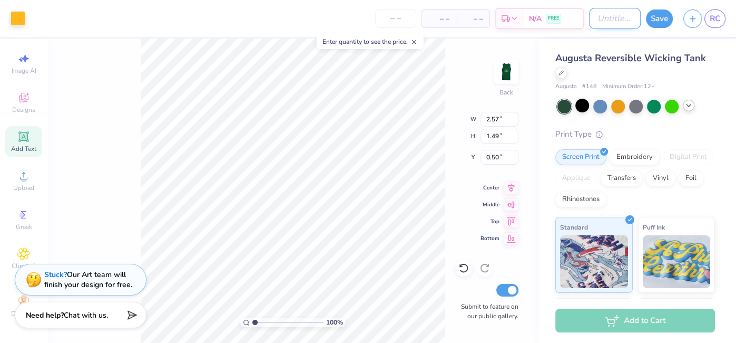
click at [589, 18] on input "Design Title" at bounding box center [615, 18] width 52 height 21
click at [587, 18] on div "Art colors – – Per Item – – Total Est. Delivery N/A FREE Design Title Save RC" at bounding box center [368, 18] width 736 height 37
click at [596, 16] on input "Design Title" at bounding box center [615, 18] width 52 height 21
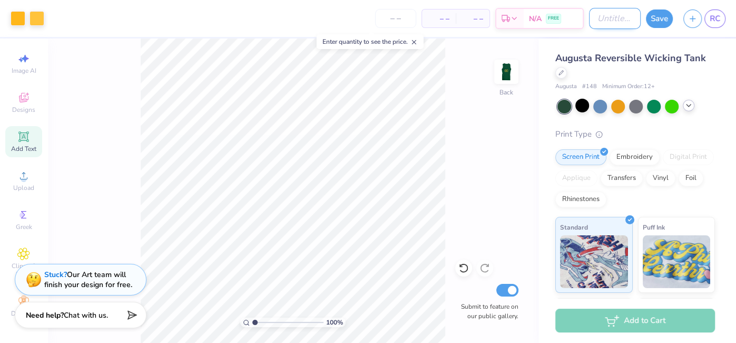
click at [596, 16] on input "Design Title" at bounding box center [615, 18] width 52 height 21
type input "a"
type input "j"
type input "Jersey Design"
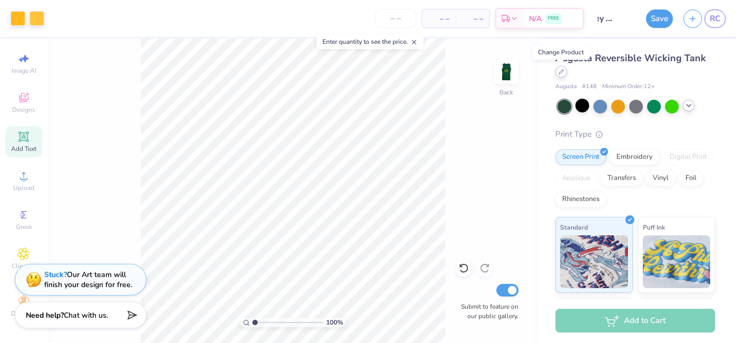
click at [557, 75] on div at bounding box center [561, 72] width 12 height 12
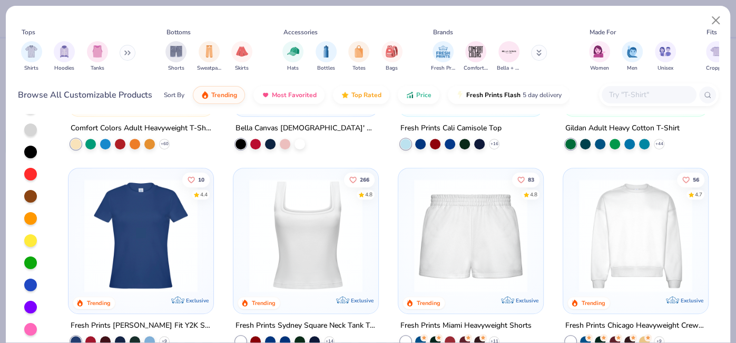
scroll to position [366, 0]
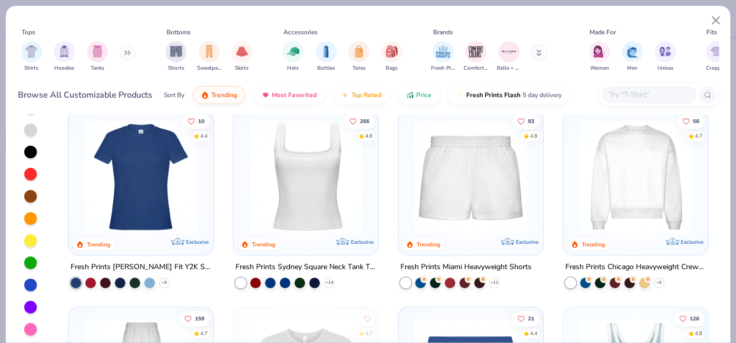
click at [131, 50] on icon at bounding box center [127, 52] width 6 height 5
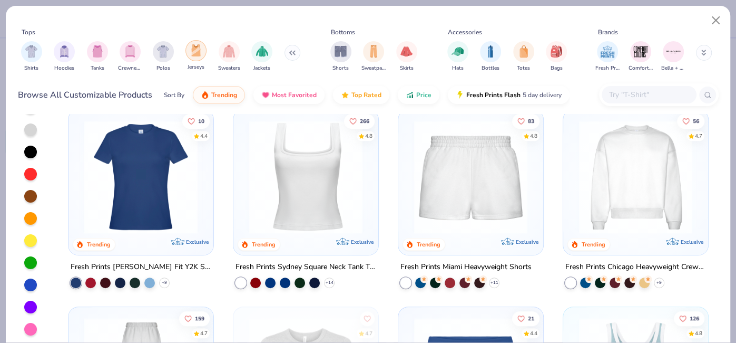
click at [196, 46] on img "filter for Jerseys" at bounding box center [196, 50] width 12 height 12
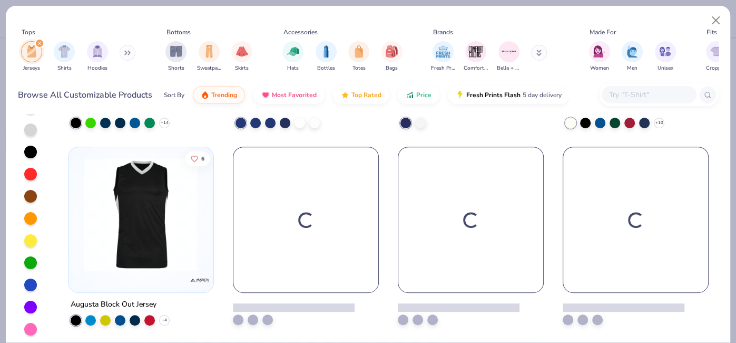
scroll to position [329, 0]
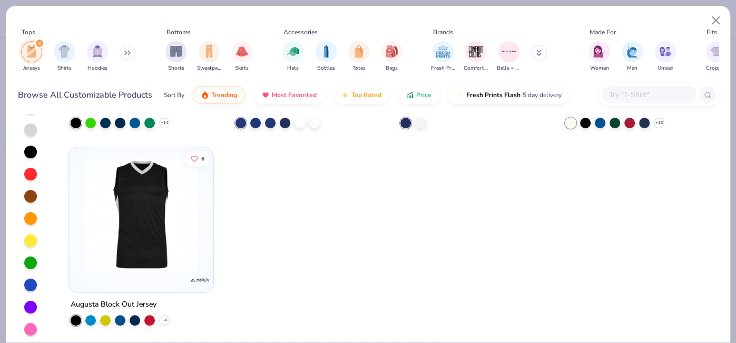
click at [159, 250] on img at bounding box center [141, 214] width 124 height 113
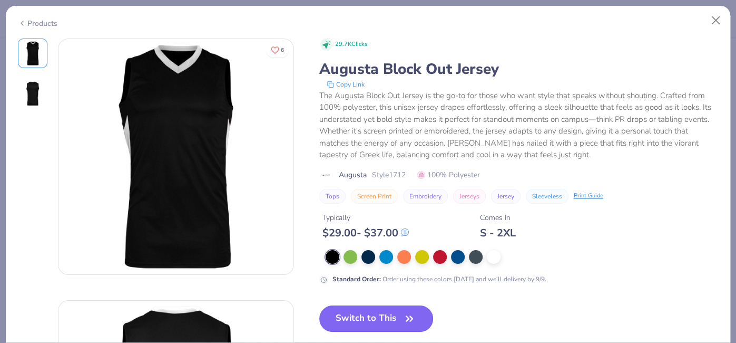
click at [399, 317] on button "Switch to This" at bounding box center [376, 318] width 114 height 26
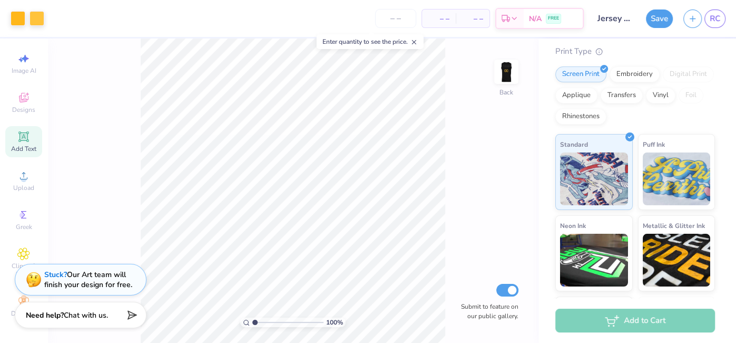
scroll to position [142, 0]
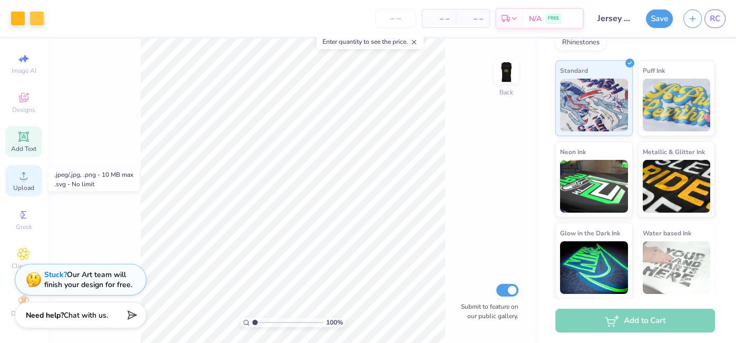
click at [20, 177] on icon at bounding box center [23, 175] width 13 height 13
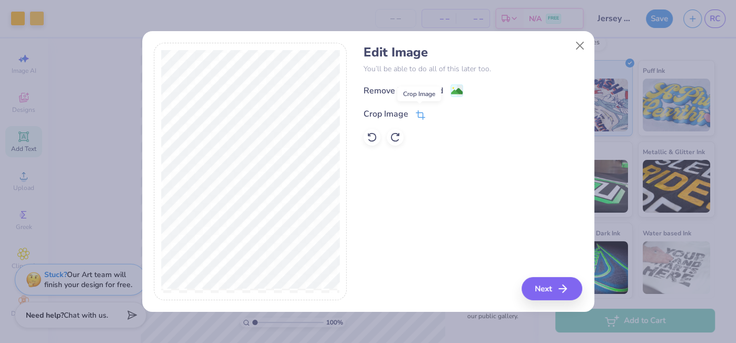
click at [421, 116] on icon at bounding box center [421, 113] width 7 height 7
click at [438, 114] on icon at bounding box center [438, 113] width 6 height 6
click at [459, 88] on image at bounding box center [457, 92] width 12 height 12
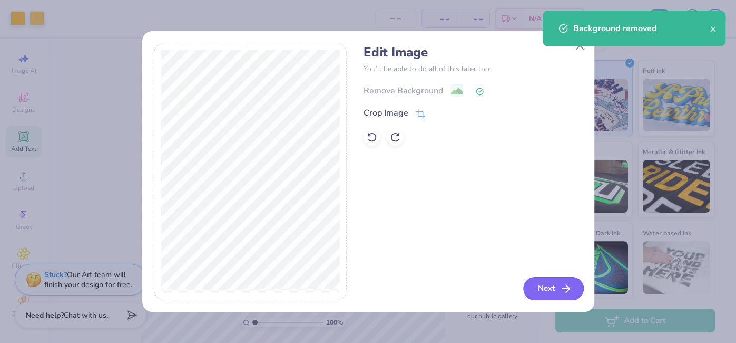
click at [562, 287] on icon "button" at bounding box center [566, 288] width 13 height 13
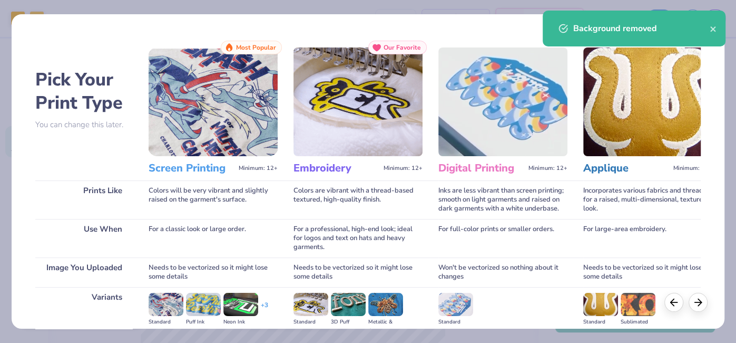
scroll to position [130, 0]
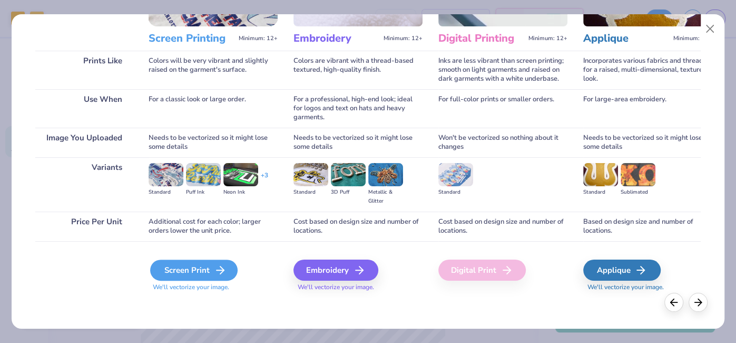
click at [179, 272] on div "Screen Print" at bounding box center [193, 269] width 87 height 21
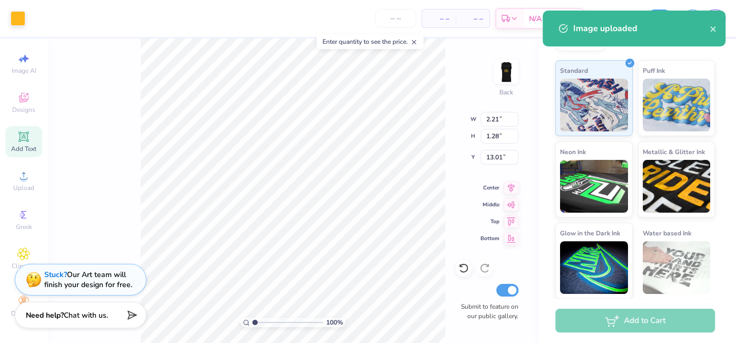
type input "2.21"
type input "1.28"
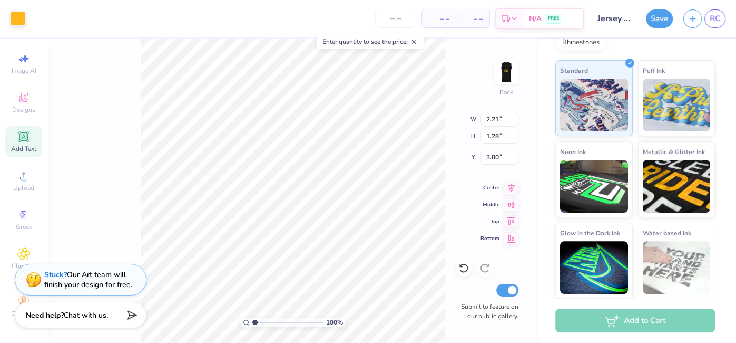
type input "3.00"
type input "5.35"
type input "2.91"
type input "6.01"
type input "5.76"
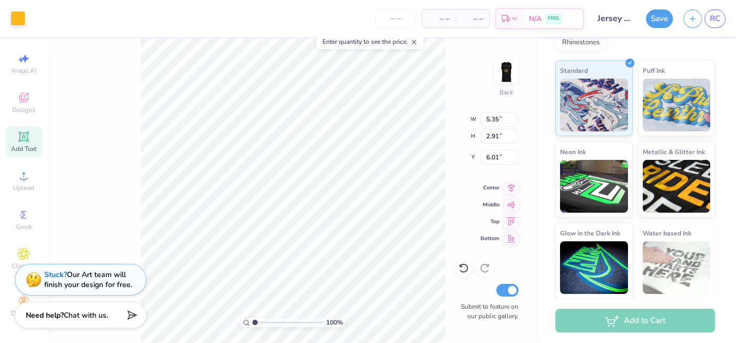
type input "4.00"
type input "10.67"
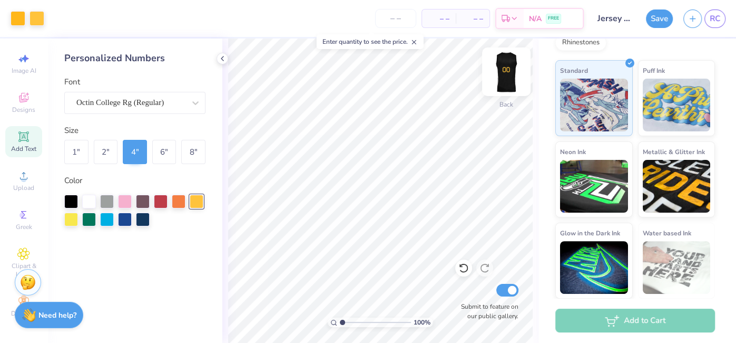
click at [502, 67] on img at bounding box center [506, 72] width 42 height 42
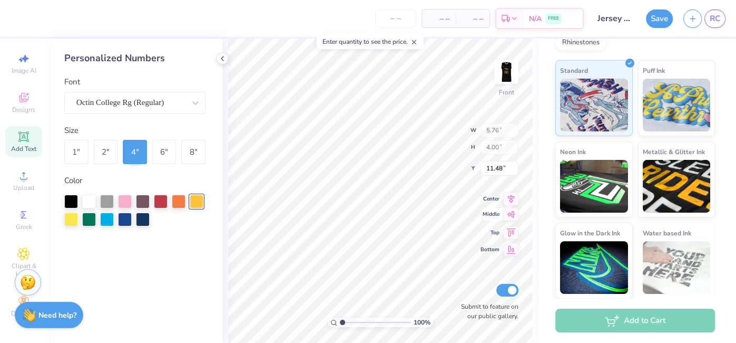
click at [514, 218] on icon at bounding box center [511, 214] width 15 height 13
click at [516, 192] on div "100 % Front W 5.76 5.76 " H 4.00 4.00 " Y 13.75 13.75 " Center Middle Top Botto…" at bounding box center [380, 190] width 316 height 304
click at [505, 184] on icon at bounding box center [511, 186] width 15 height 13
click at [510, 225] on icon at bounding box center [511, 219] width 15 height 13
click at [161, 154] on div "6 "" at bounding box center [164, 152] width 24 height 24
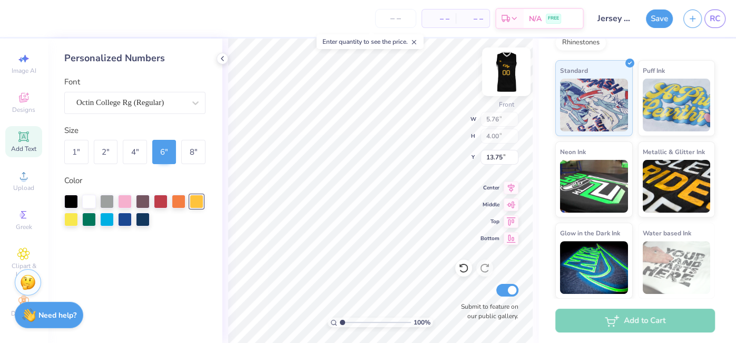
click at [512, 65] on img at bounding box center [506, 72] width 42 height 42
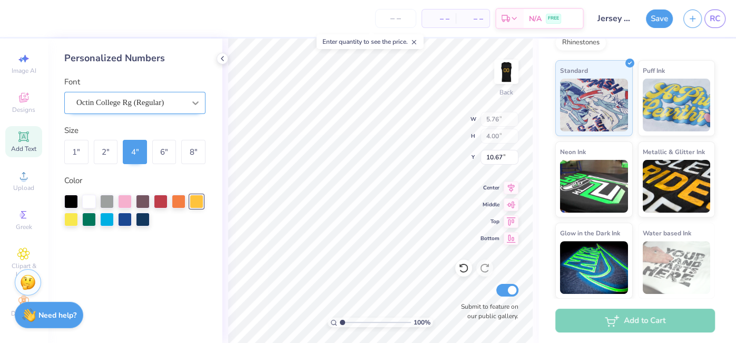
click at [195, 98] on icon at bounding box center [195, 103] width 11 height 11
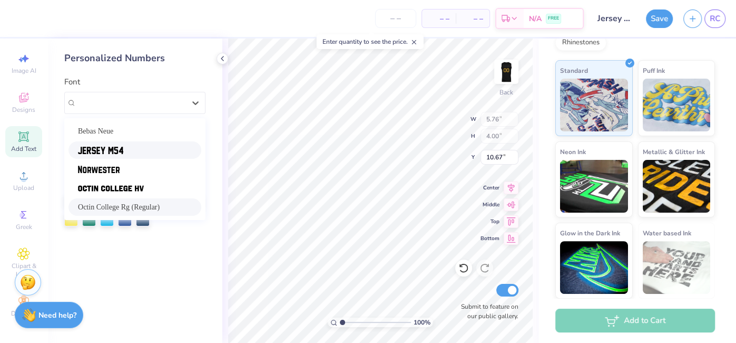
click at [125, 145] on div at bounding box center [135, 149] width 114 height 11
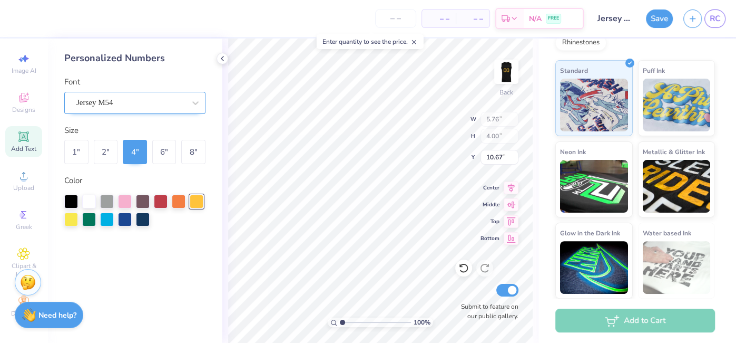
click at [146, 94] on div "Jersey M54" at bounding box center [134, 103] width 141 height 22
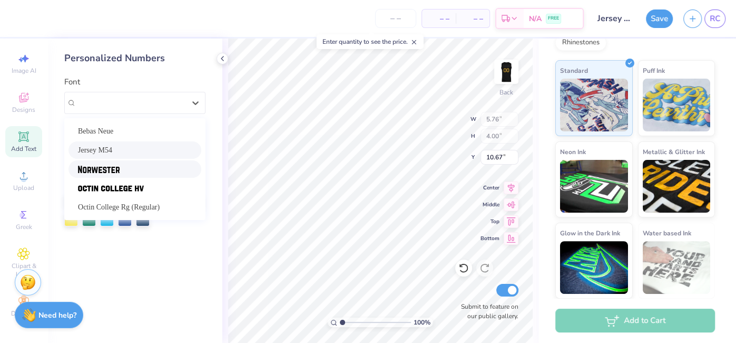
click at [155, 176] on div at bounding box center [135, 168] width 133 height 17
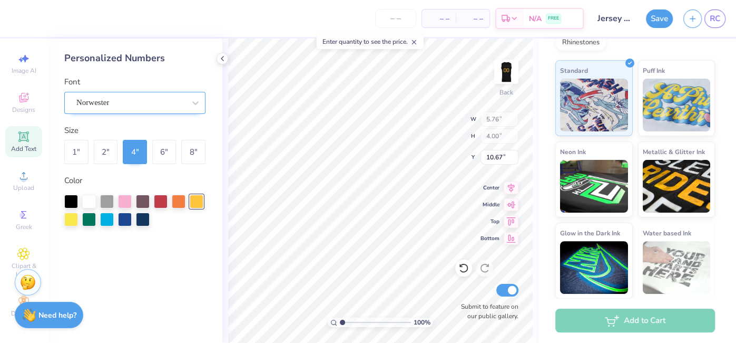
click at [126, 104] on div "Norwester" at bounding box center [130, 102] width 111 height 16
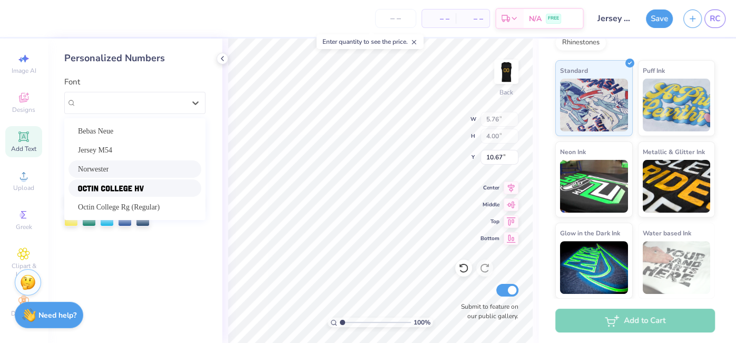
click at [135, 194] on div at bounding box center [135, 187] width 133 height 17
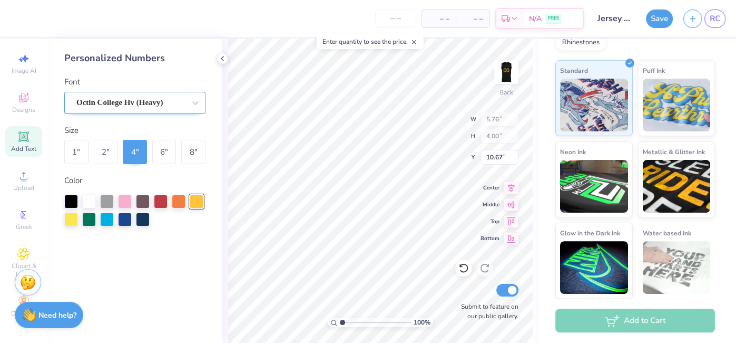
click at [160, 106] on div "Octin College Hv (Heavy)" at bounding box center [130, 102] width 111 height 16
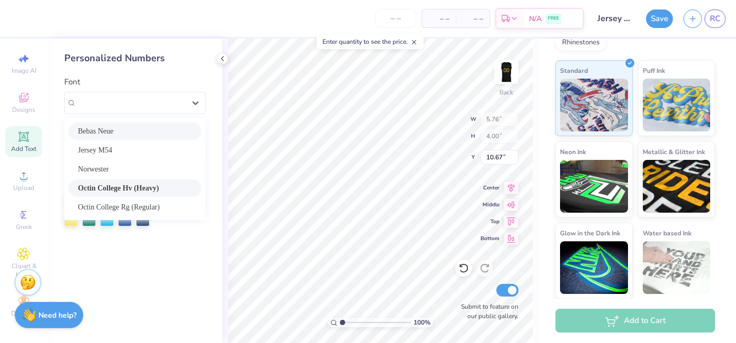
click at [124, 128] on div "Bebas Neue" at bounding box center [135, 130] width 114 height 11
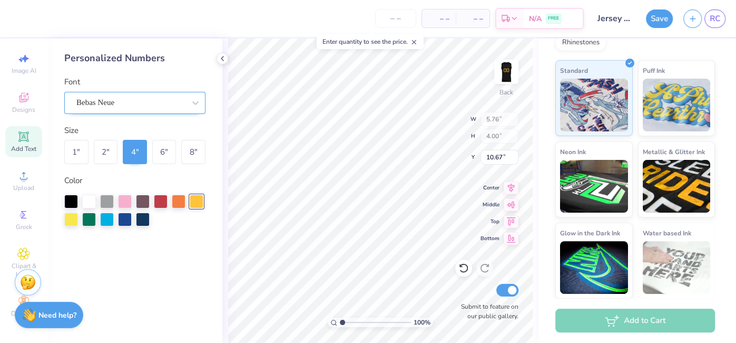
click at [171, 108] on div "Bebas Neue" at bounding box center [130, 102] width 111 height 16
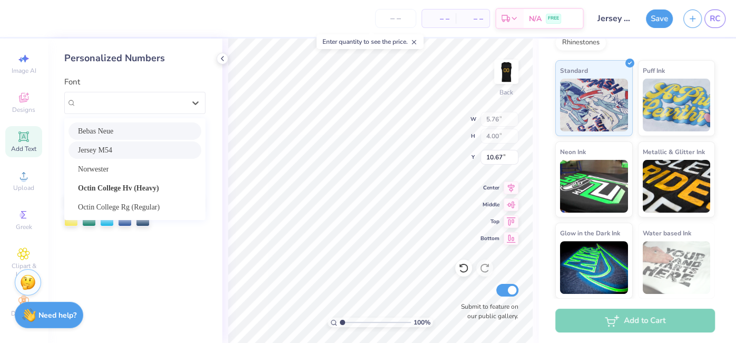
click at [153, 154] on div "Jersey M54" at bounding box center [135, 149] width 114 height 11
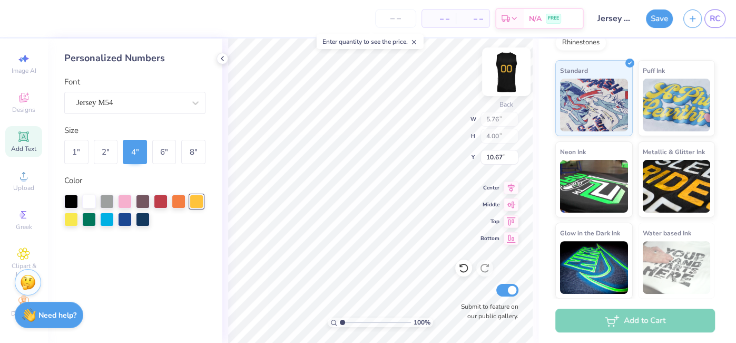
click at [503, 76] on img at bounding box center [506, 72] width 42 height 42
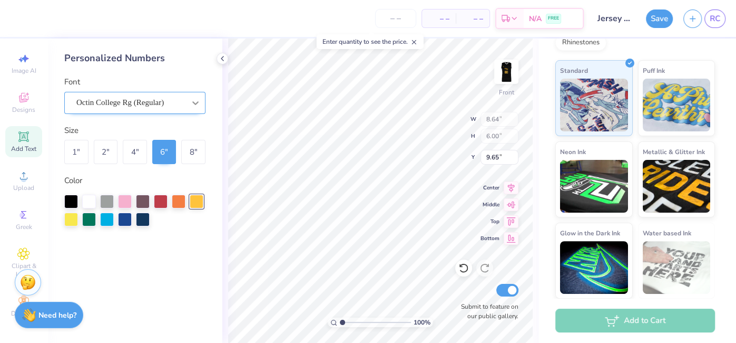
click at [195, 107] on icon at bounding box center [195, 103] width 11 height 11
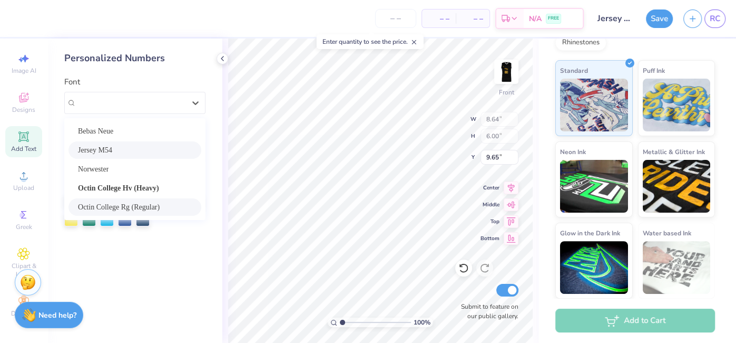
click at [157, 147] on div "Jersey M54" at bounding box center [135, 149] width 114 height 11
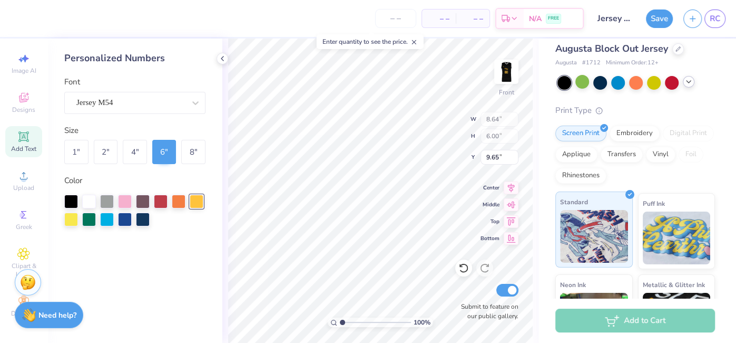
scroll to position [0, 0]
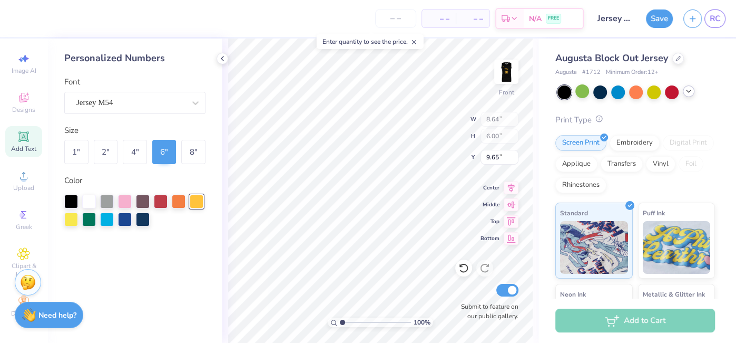
click at [601, 119] on circle at bounding box center [599, 118] width 6 height 6
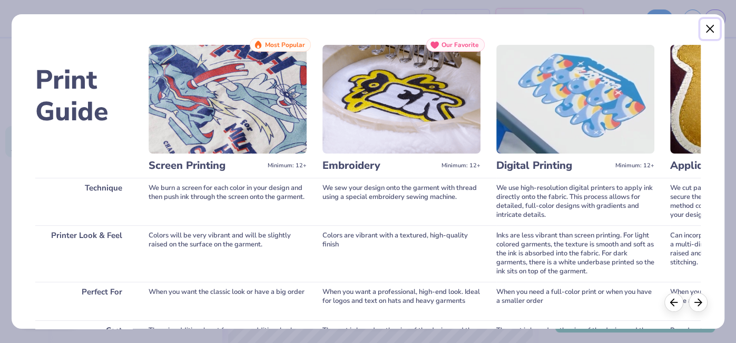
click at [713, 33] on button "Close" at bounding box center [710, 29] width 20 height 20
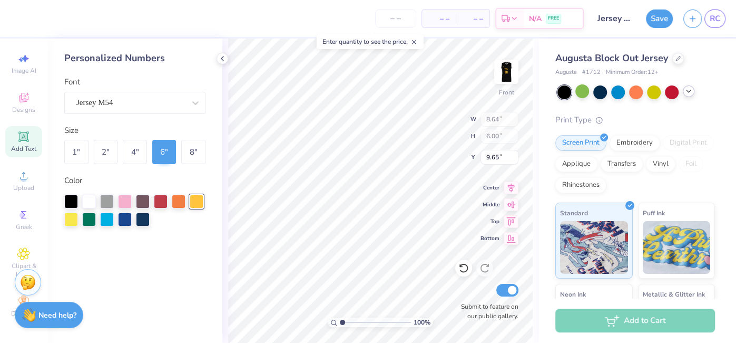
click at [690, 98] on div at bounding box center [637, 92] width 158 height 14
click at [688, 91] on icon at bounding box center [689, 91] width 8 height 8
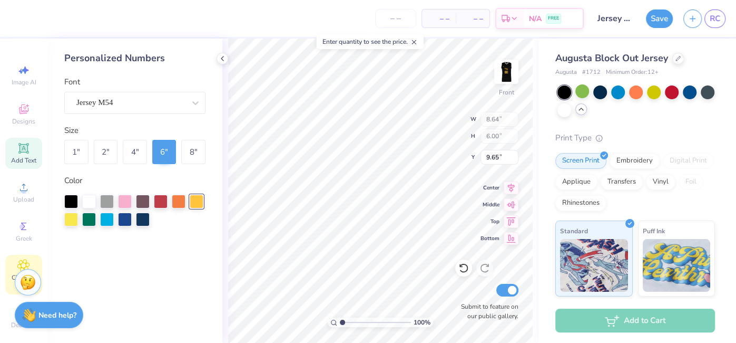
scroll to position [14, 0]
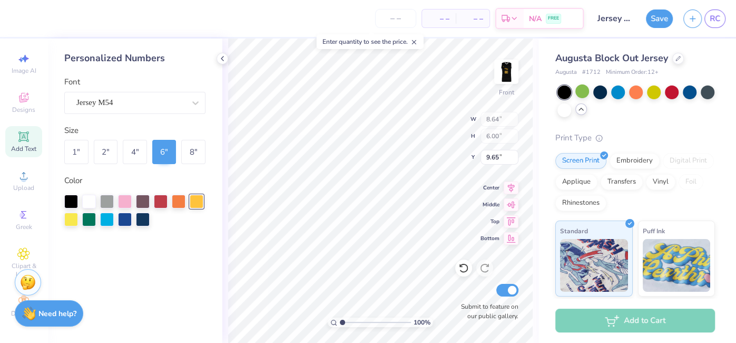
click at [63, 313] on strong "Need help?" at bounding box center [57, 313] width 38 height 10
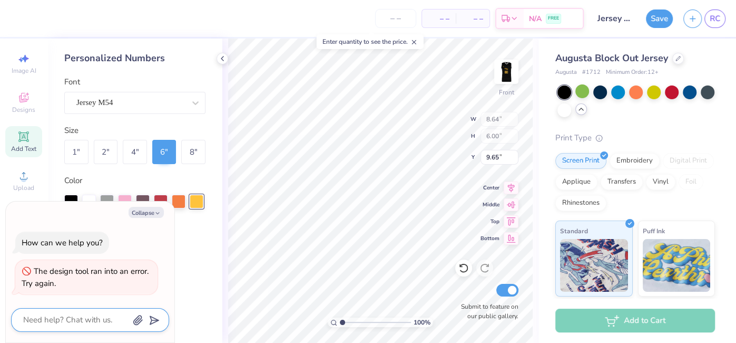
click at [81, 316] on textarea at bounding box center [75, 320] width 107 height 14
type textarea "x"
type textarea "h"
type textarea "x"
type textarea "how"
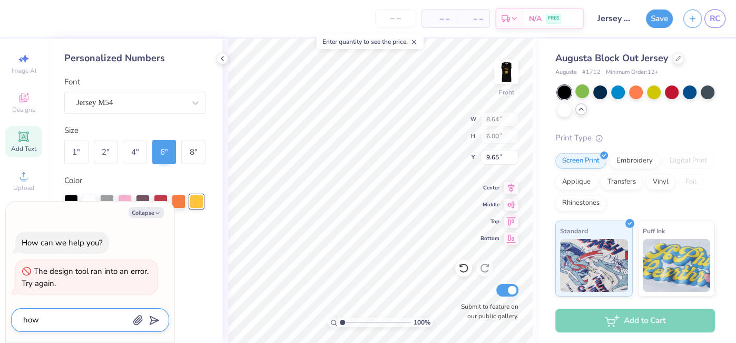
type textarea "x"
type textarea "how"
type textarea "x"
type textarea "how d"
type textarea "x"
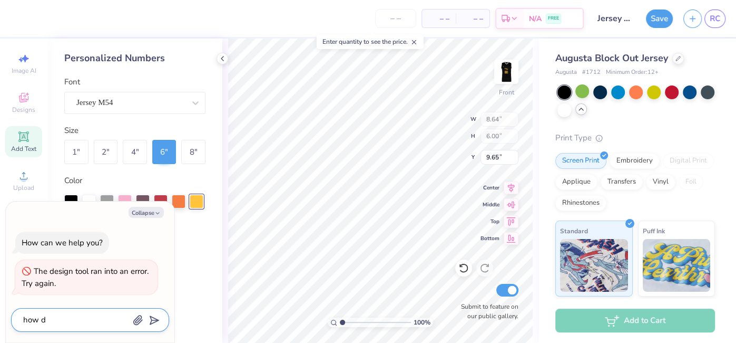
type textarea "how do"
type textarea "x"
type textarea "how do"
type textarea "x"
type textarea "how do I"
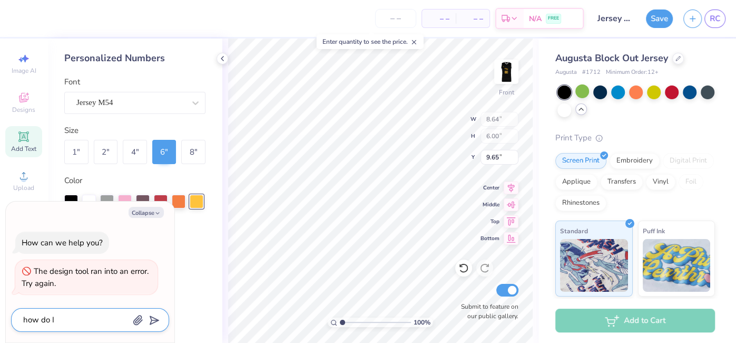
type textarea "x"
type textarea "how do I"
type textarea "x"
type textarea "how do I c"
type textarea "x"
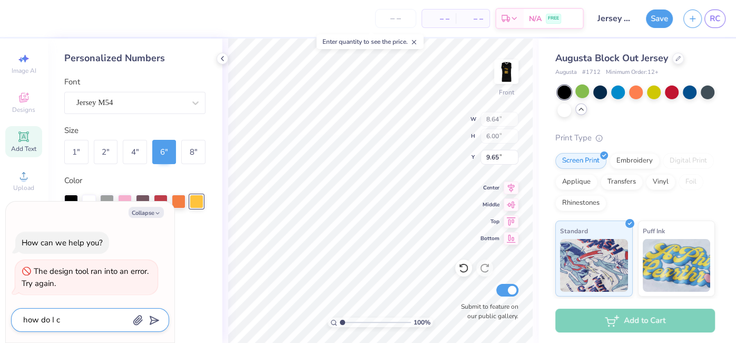
type textarea "how do I ch"
type textarea "x"
type textarea "how do I [PERSON_NAME]"
type textarea "x"
type textarea "how do I chajg"
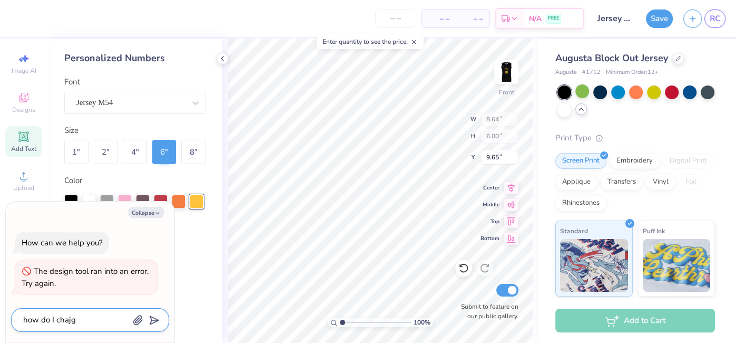
type textarea "x"
type textarea "how do I [PERSON_NAME]"
type textarea "x"
type textarea "how do I cha"
type textarea "x"
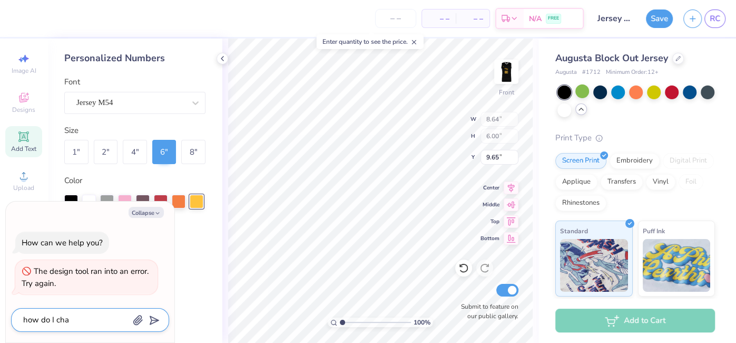
type textarea "how do I chan"
type textarea "x"
type textarea "how do I [PERSON_NAME]"
type textarea "x"
type textarea "how do I change"
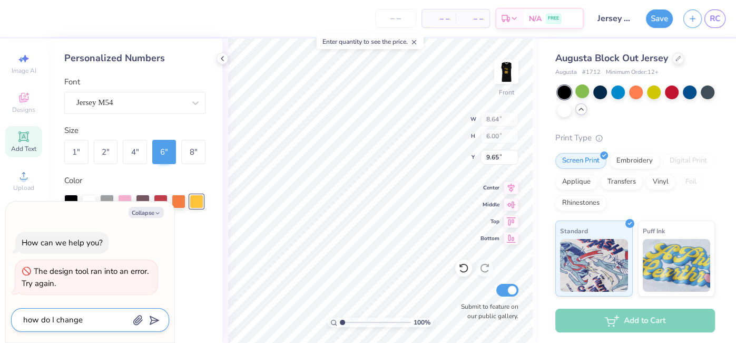
type textarea "x"
type textarea "how do I change"
type textarea "x"
type textarea "how do I change t"
type textarea "x"
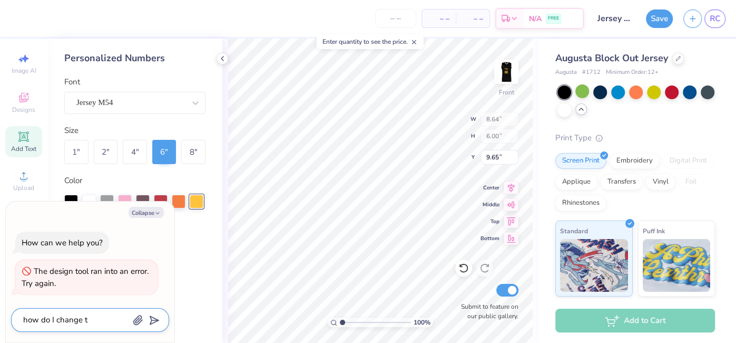
type textarea "how do I change th"
type textarea "x"
type textarea "how do I change the"
type textarea "x"
type textarea "how do I change the"
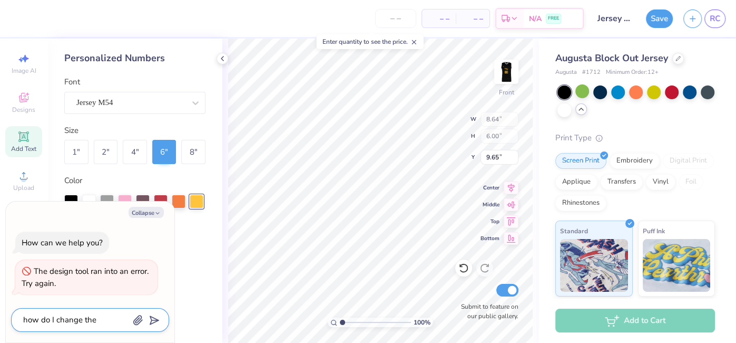
type textarea "x"
type textarea "how do I change the co"
type textarea "x"
type textarea "how do I change the col"
type textarea "x"
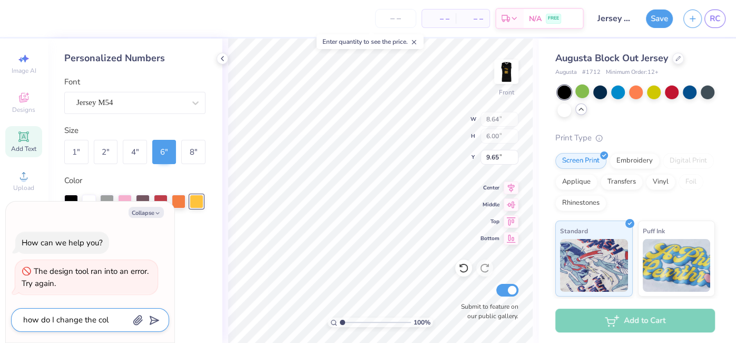
type textarea "how do I change the coll"
type textarea "x"
type textarea "how do I change the colla"
type textarea "x"
type textarea "how do I change the collar"
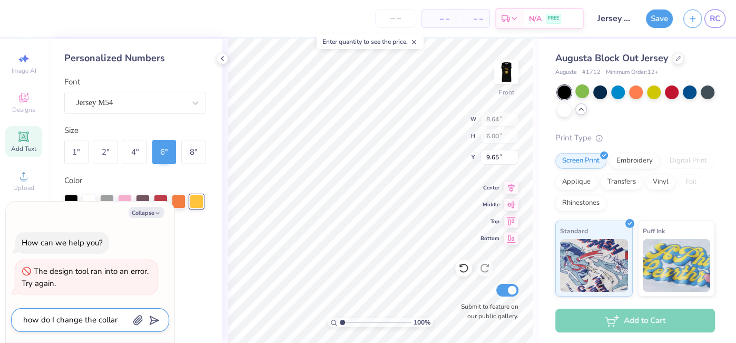
type textarea "x"
type textarea "how do I change the collar"
type textarea "x"
type textarea "how do I change the collar o"
type textarea "x"
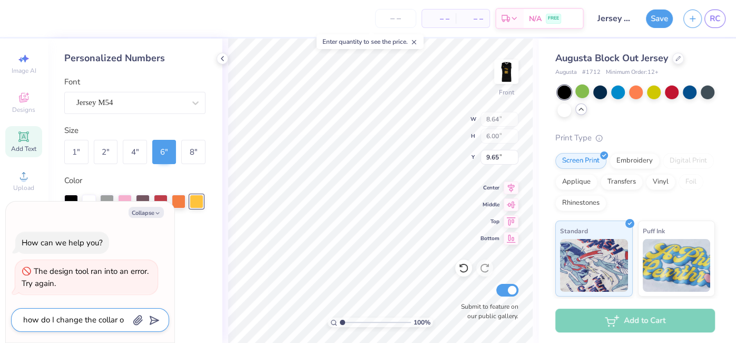
type textarea "how do I change the collar"
type textarea "x"
type textarea "how do I change the collar c"
type textarea "x"
type textarea "how do I change the collar co"
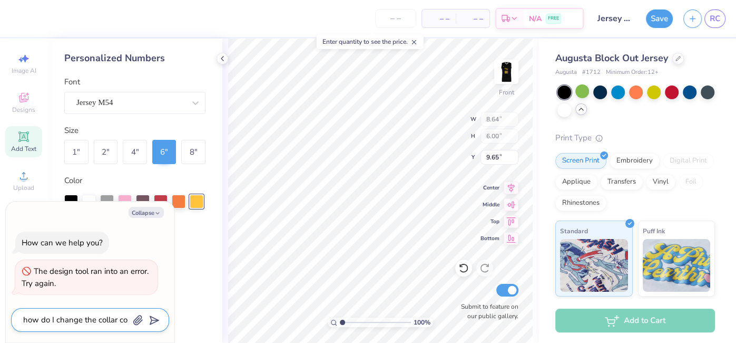
type textarea "x"
type textarea "how do I change the collar col"
type textarea "x"
type textarea "how do I change the collar coll"
type textarea "x"
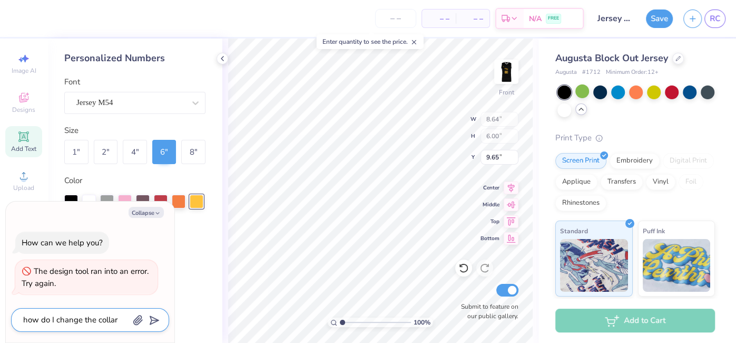
type textarea "how do I change the collar colla"
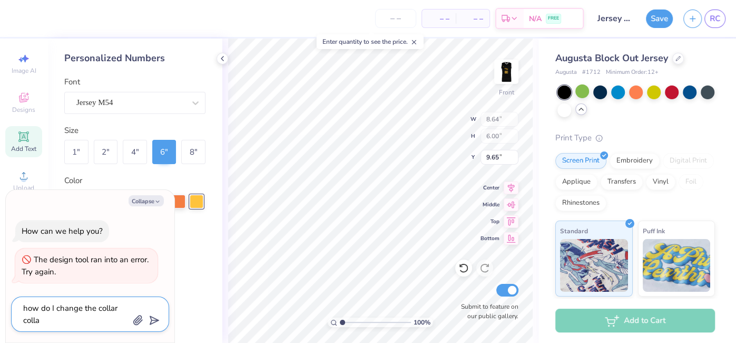
type textarea "x"
type textarea "how do I change the collar coll"
type textarea "x"
type textarea "how do I change the collar col"
type textarea "x"
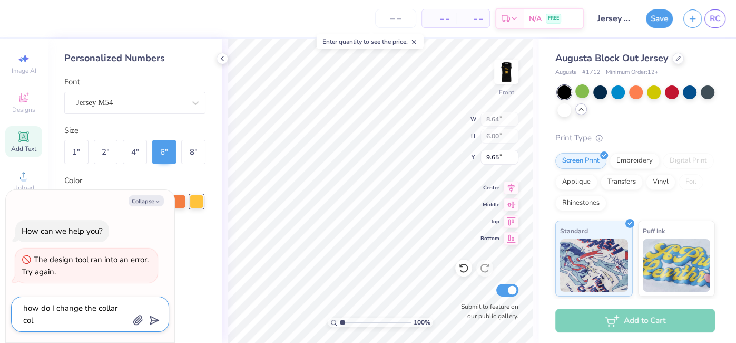
type textarea "how do I change the collar co"
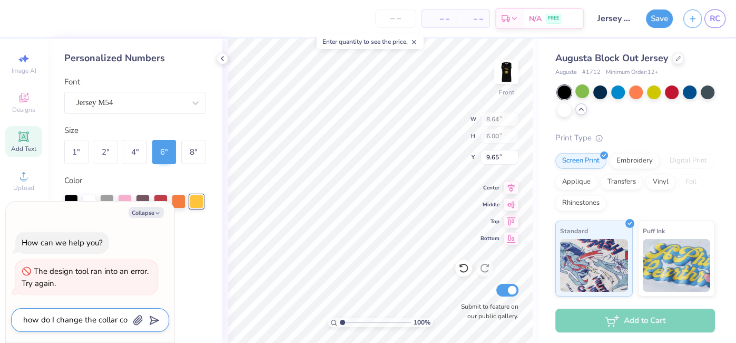
type textarea "x"
type textarea "how do I change the collar col"
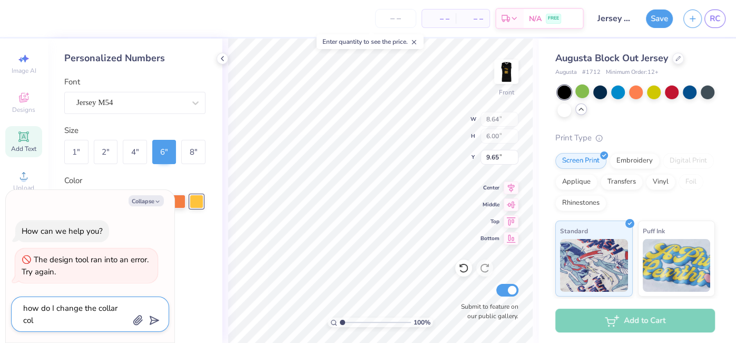
type textarea "x"
type textarea "how do I change the collar colo"
type textarea "x"
type textarea "how do I change the collar color"
type textarea "x"
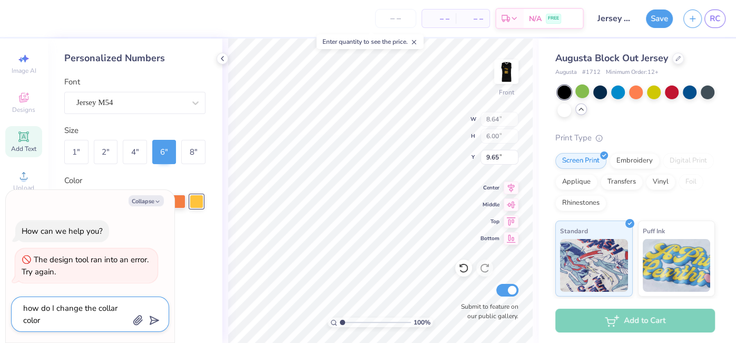
type textarea "how do I change the collar color"
type textarea "x"
type textarea "how do I change the collar color"
type textarea "x"
type textarea "how do I change the collar color o"
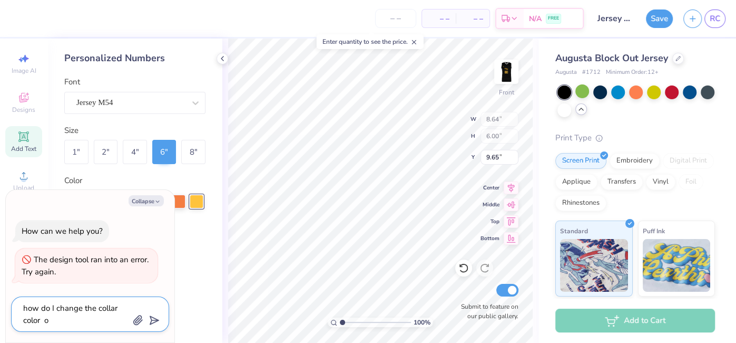
type textarea "x"
type textarea "how do I change the collar color on"
type textarea "x"
type textarea "how do I change the collar color on"
type textarea "x"
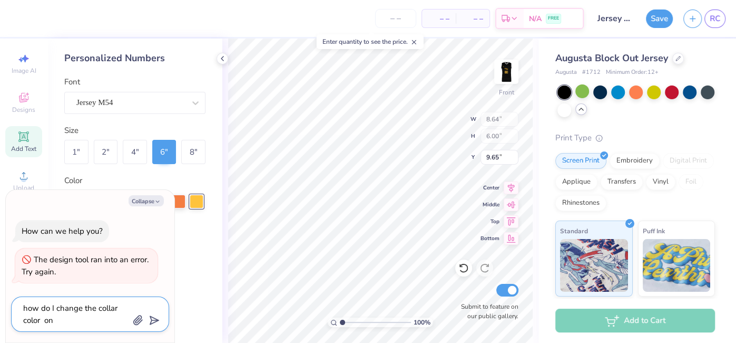
type textarea "how do I change the collar color on t"
type textarea "x"
type textarea "how do I change the collar color on th"
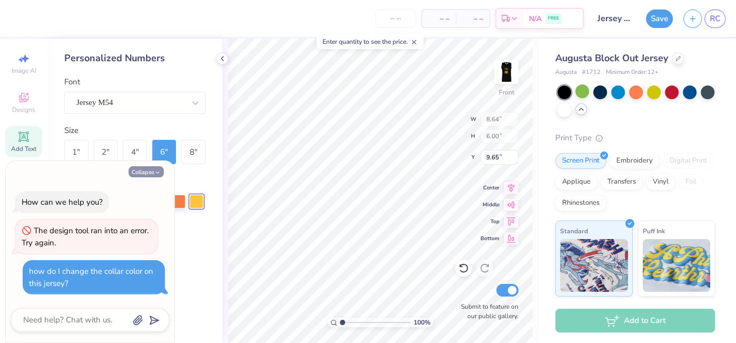
click at [155, 173] on icon "button" at bounding box center [157, 172] width 6 height 6
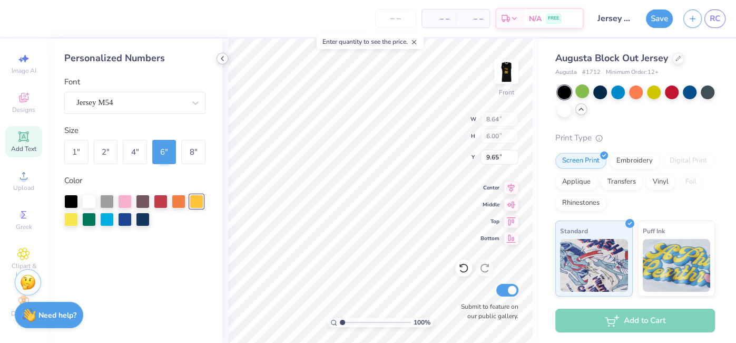
click at [227, 57] on div at bounding box center [223, 59] width 12 height 12
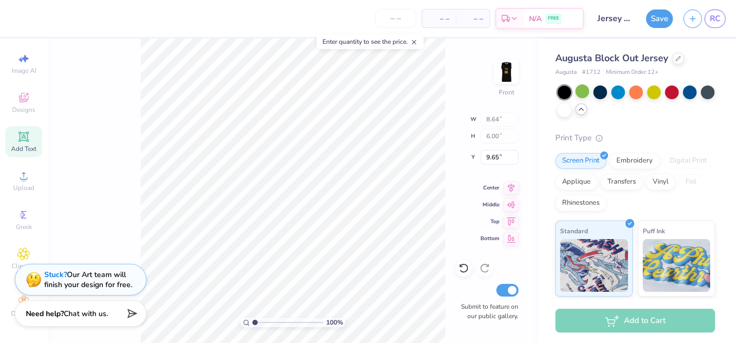
click at [112, 315] on div "Need help? Chat with us." at bounding box center [81, 313] width 132 height 26
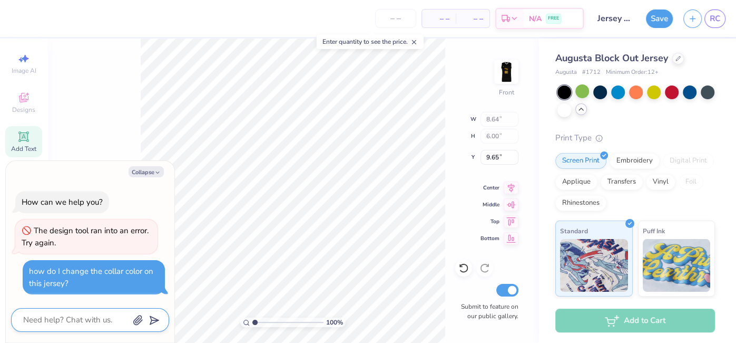
click at [151, 318] on polygon "submit" at bounding box center [152, 320] width 13 height 13
click at [91, 319] on textarea at bounding box center [75, 320] width 107 height 14
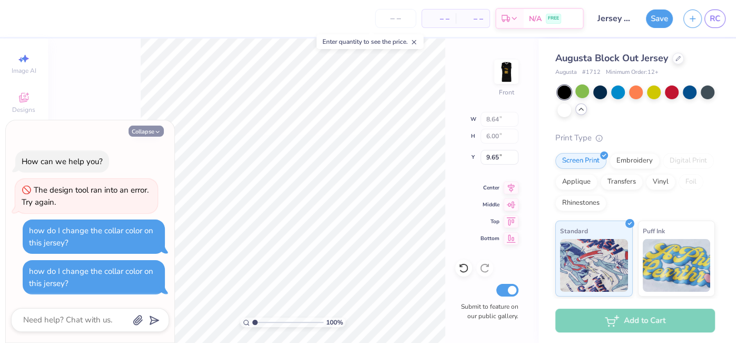
click at [156, 125] on button "Collapse" at bounding box center [146, 130] width 35 height 11
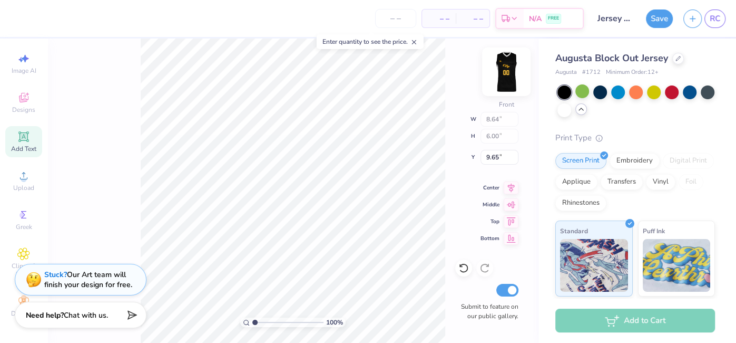
click at [516, 62] on img at bounding box center [506, 72] width 42 height 42
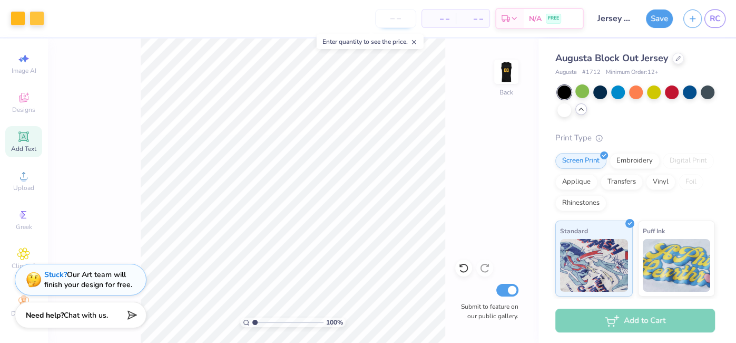
click at [399, 21] on input "number" at bounding box center [395, 18] width 41 height 19
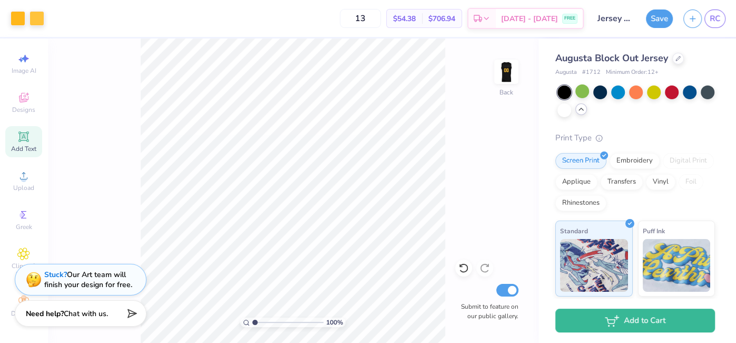
click at [27, 301] on div "Need help? Chat with us." at bounding box center [81, 313] width 132 height 26
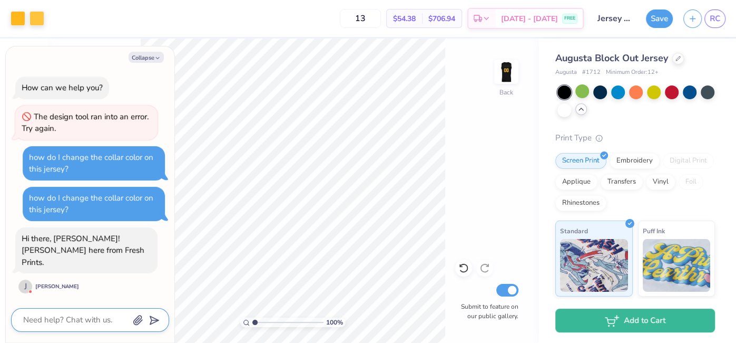
click at [111, 324] on textarea at bounding box center [75, 320] width 107 height 14
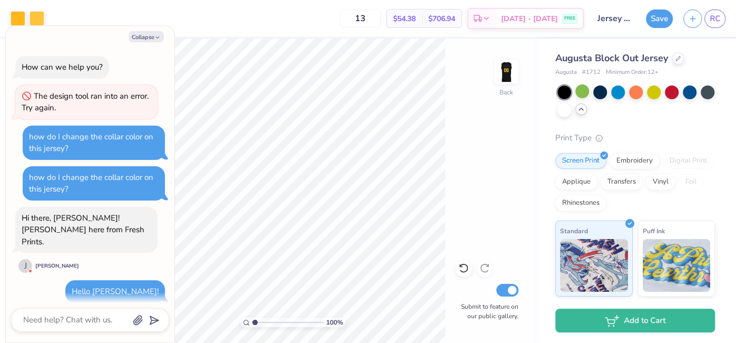
scroll to position [81, 0]
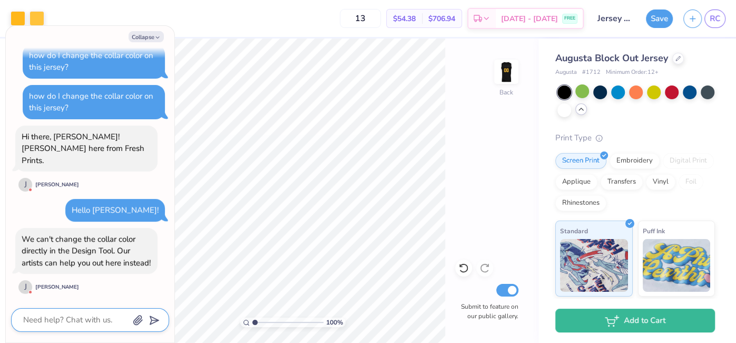
click at [78, 323] on textarea at bounding box center [75, 320] width 107 height 14
click at [109, 317] on textarea at bounding box center [75, 320] width 107 height 14
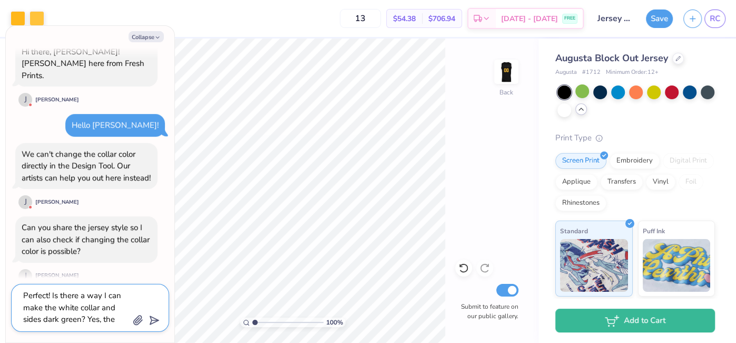
scroll to position [9, 0]
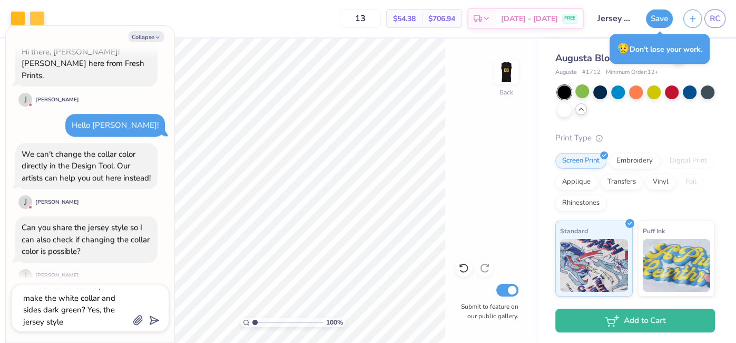
click at [573, 64] on div "Augusta Block Out Jersey" at bounding box center [635, 58] width 160 height 14
click at [102, 318] on textarea "Perfect! Is there a way I can make the white collar and sides dark green? Yes, …" at bounding box center [75, 307] width 107 height 38
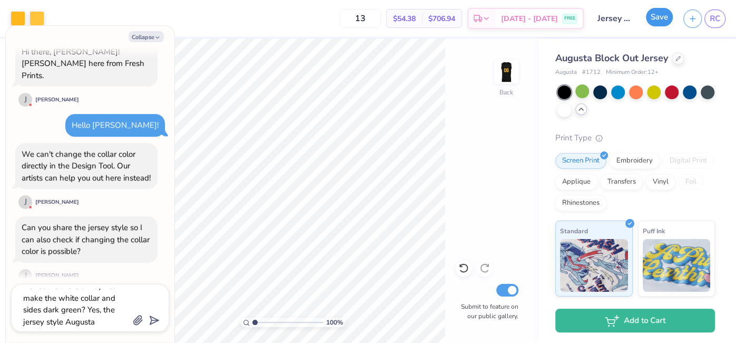
click at [658, 21] on button "Save" at bounding box center [659, 17] width 27 height 18
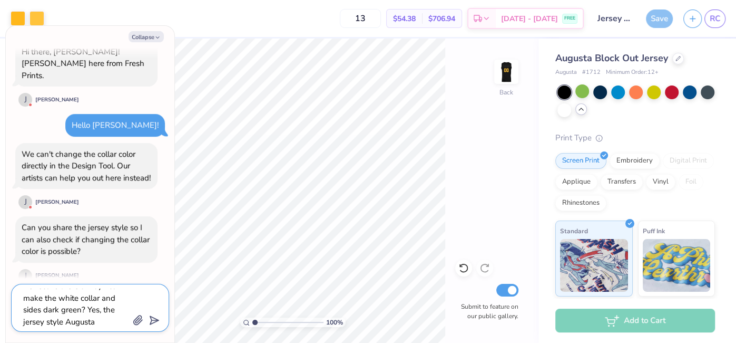
click at [112, 315] on textarea "Perfect! Is there a way I can make the white collar and sides dark green? Yes, …" at bounding box center [75, 307] width 107 height 38
click at [107, 322] on textarea "Perfect! Is there a way I can make the white collar and sides dark green? Yes, …" at bounding box center [75, 307] width 107 height 38
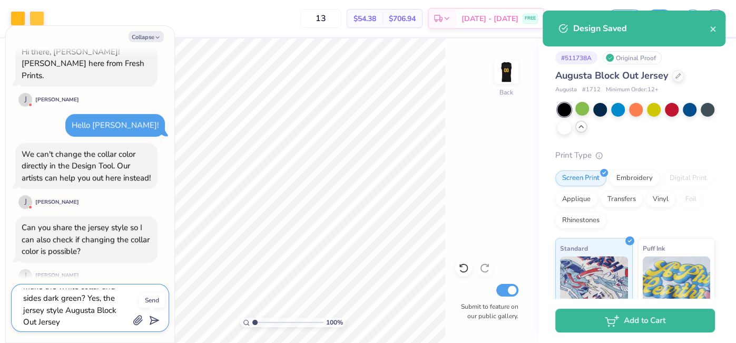
click at [153, 319] on icon "submit" at bounding box center [152, 320] width 15 height 15
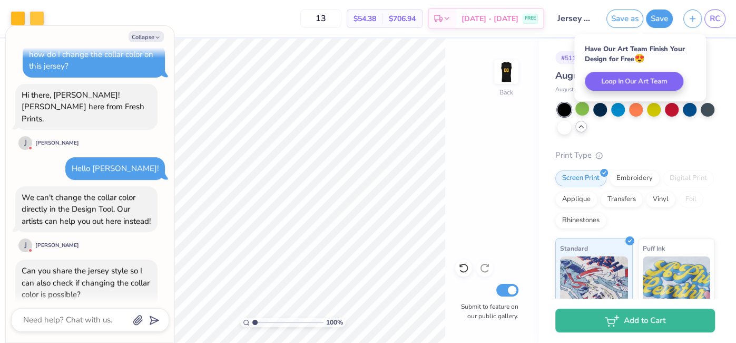
scroll to position [219, 0]
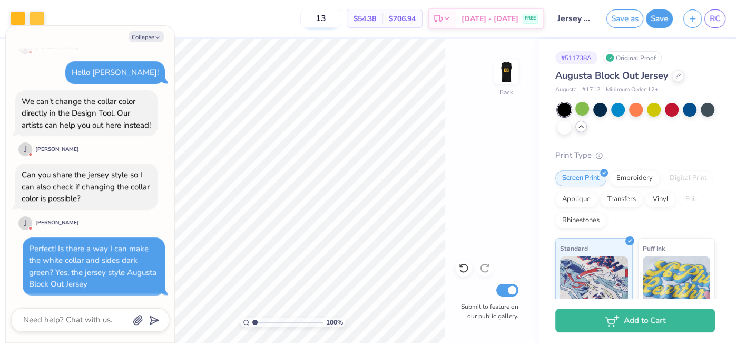
click at [340, 18] on input "13" at bounding box center [320, 18] width 41 height 19
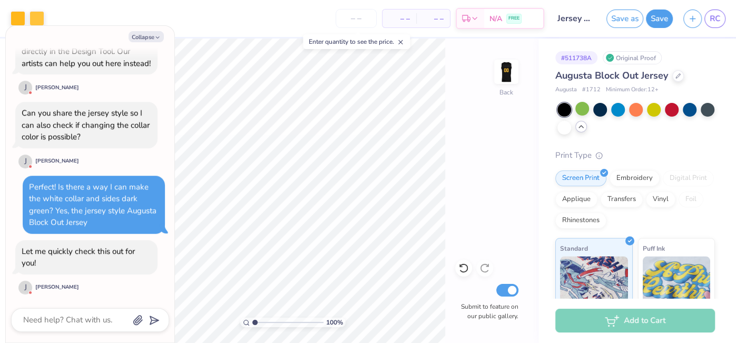
scroll to position [280, 0]
click at [46, 320] on textarea at bounding box center [75, 320] width 107 height 14
click at [587, 22] on input "Jersey Design" at bounding box center [576, 18] width 52 height 21
click at [587, 21] on input "Jersey Design" at bounding box center [576, 18] width 52 height 21
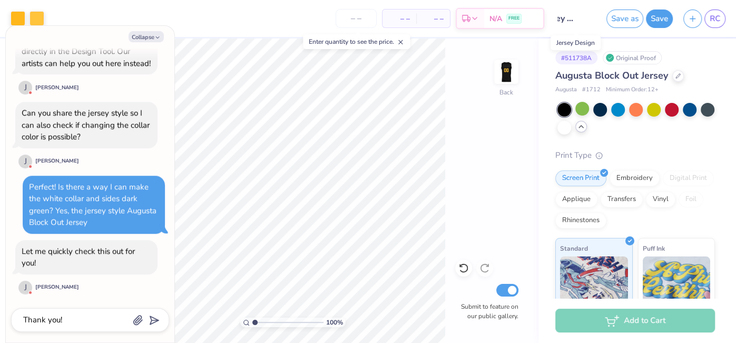
click at [594, 20] on input "Jersey Design" at bounding box center [576, 18] width 52 height 21
click at [589, 18] on input "Jersey Design" at bounding box center [576, 18] width 52 height 21
click at [151, 319] on polygon "submit" at bounding box center [152, 320] width 13 height 13
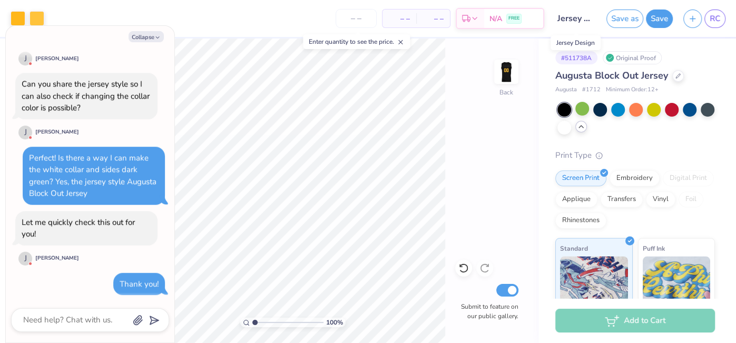
click at [591, 16] on input "Jersey Design" at bounding box center [576, 18] width 52 height 21
click at [584, 23] on input "Jersey Design" at bounding box center [576, 18] width 52 height 21
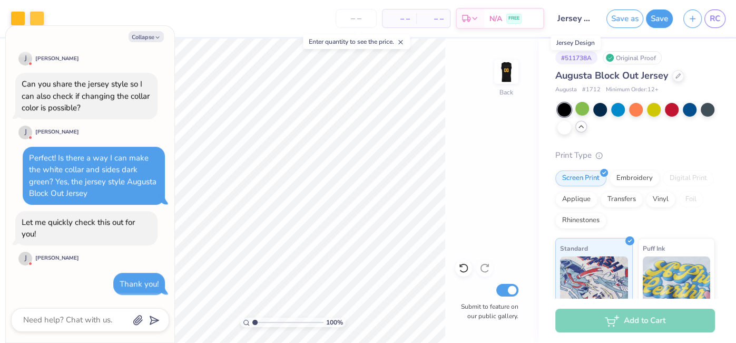
click at [566, 14] on input "Jersey Design" at bounding box center [576, 18] width 52 height 21
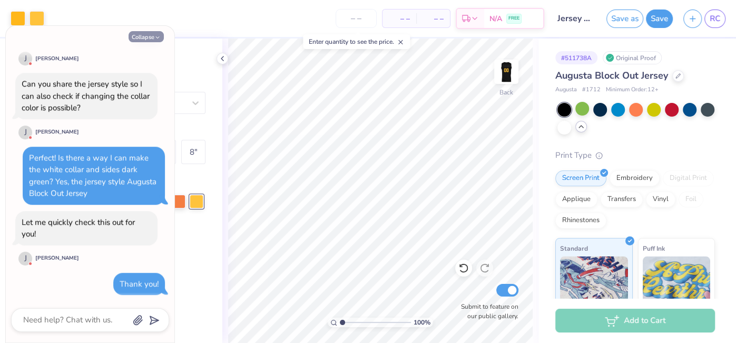
click at [134, 31] on button "Collapse" at bounding box center [146, 36] width 35 height 11
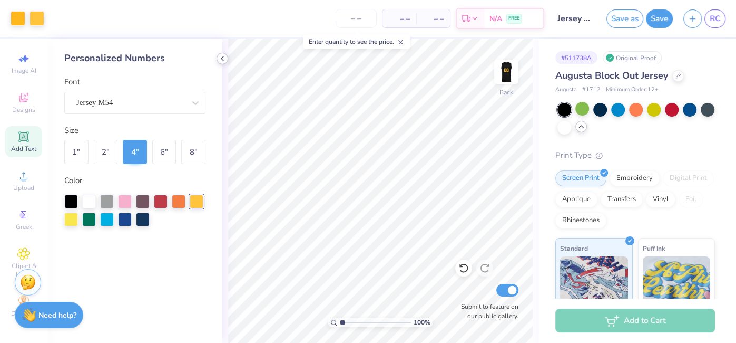
click at [219, 62] on icon at bounding box center [222, 58] width 8 height 8
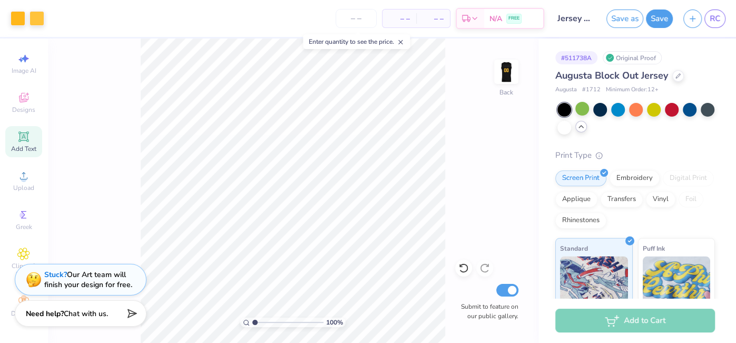
click at [74, 312] on span "Chat with us." at bounding box center [86, 313] width 44 height 10
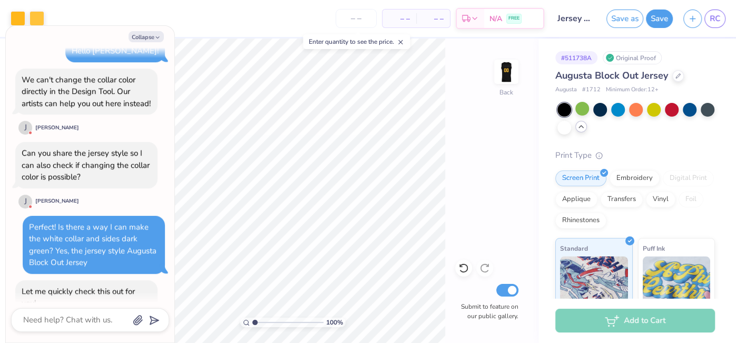
scroll to position [239, 0]
